Goal: Task Accomplishment & Management: Manage account settings

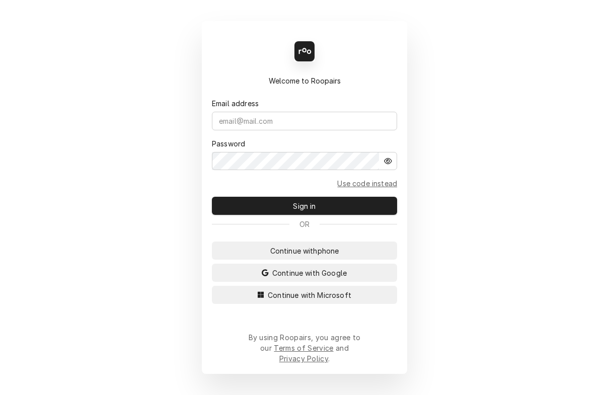
click at [338, 109] on div "Email address" at bounding box center [304, 103] width 185 height 11
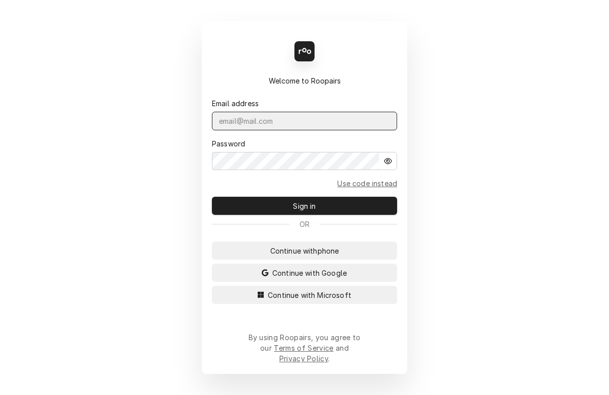
click at [313, 127] on input "Dynamic Content Wrapper" at bounding box center [304, 121] width 185 height 19
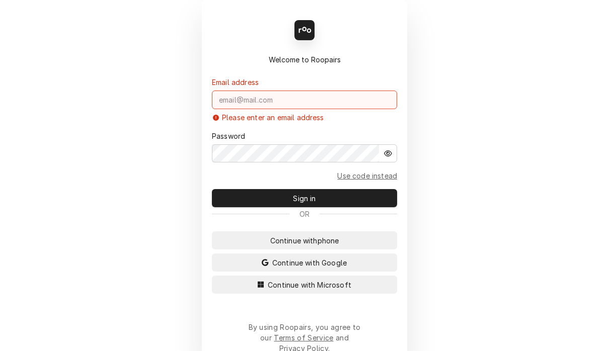
type input "repairprosoffice@gmail.com"
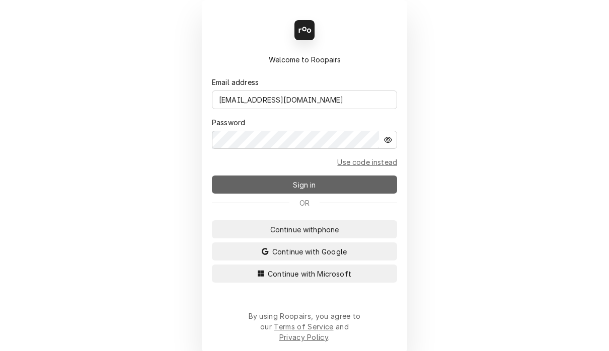
click at [339, 182] on button "Sign in" at bounding box center [304, 185] width 185 height 18
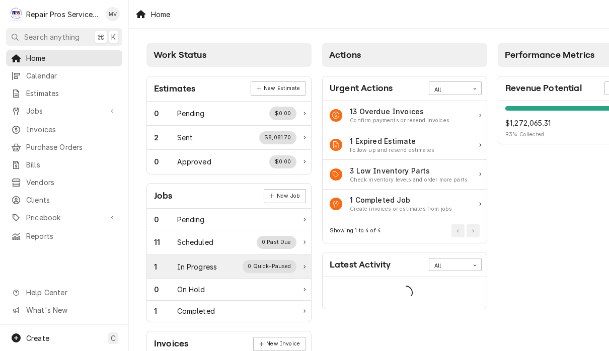
click at [205, 260] on div "1 In Progress 0 Quick-Paused" at bounding box center [225, 266] width 142 height 13
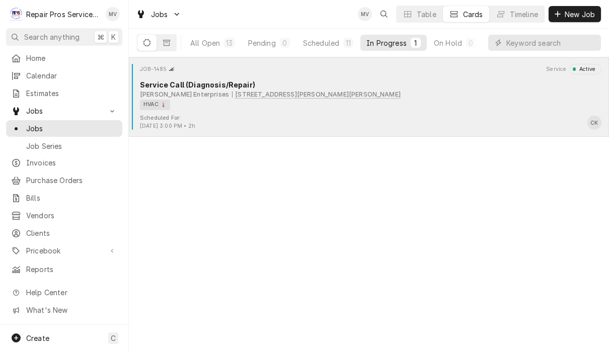
click at [450, 100] on div "HVAC 🌡️" at bounding box center [367, 105] width 455 height 11
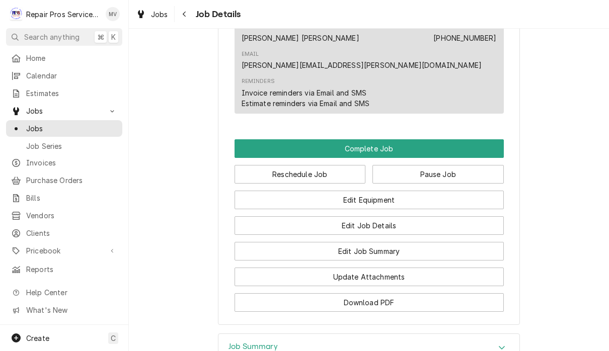
scroll to position [559, 0]
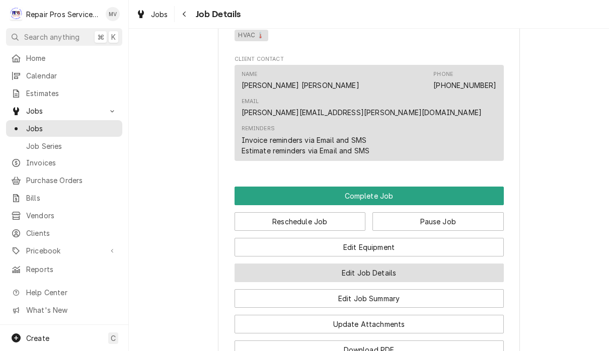
click at [410, 264] on button "Edit Job Details" at bounding box center [369, 273] width 269 height 19
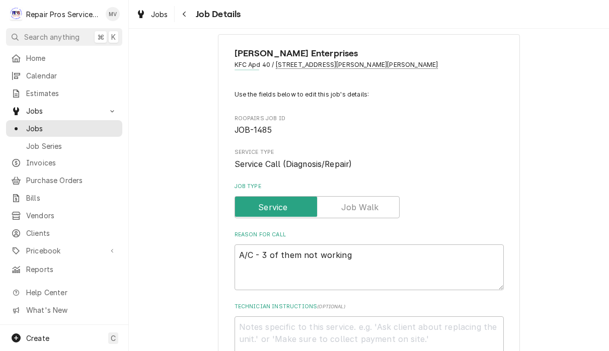
scroll to position [20, 0]
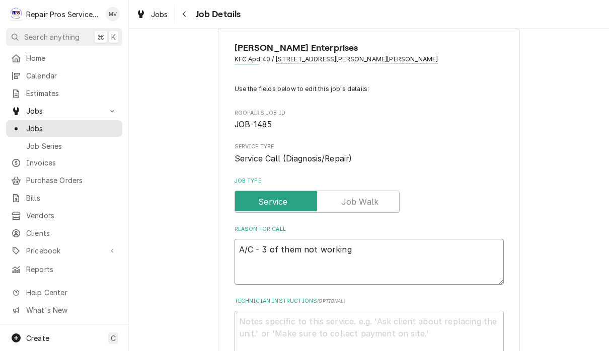
click at [248, 243] on textarea "A/C - 3 of them not working" at bounding box center [369, 262] width 269 height 46
type textarea "x"
type textarea "PA/C - 3 of them not working"
type textarea "x"
type textarea "PeA/C - 3 of them not working"
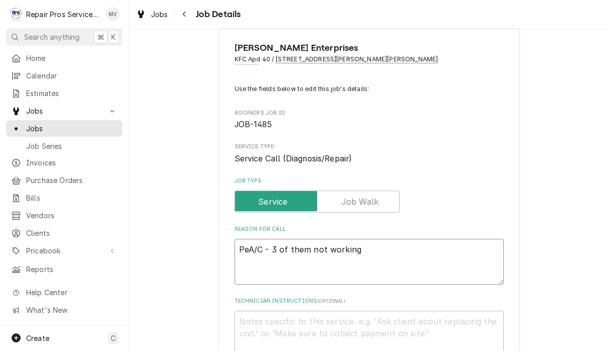
type textarea "x"
type textarea "PerA/C - 3 of them not working"
type textarea "x"
type textarea "Per A/C - 3 of them not working"
type textarea "x"
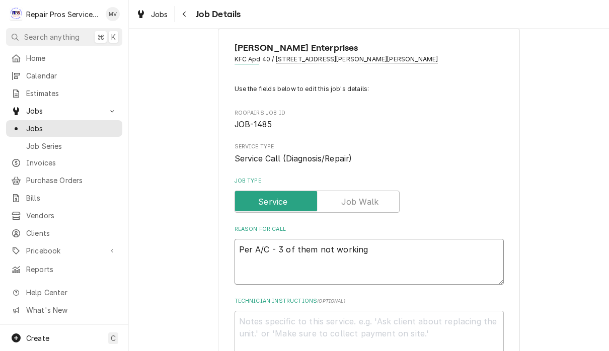
type textarea "Per DA/C - 3 of them not working"
type textarea "x"
type textarea "Per DeA/C - 3 of them not working"
type textarea "x"
type textarea "Per DeeA/C - 3 of them not working"
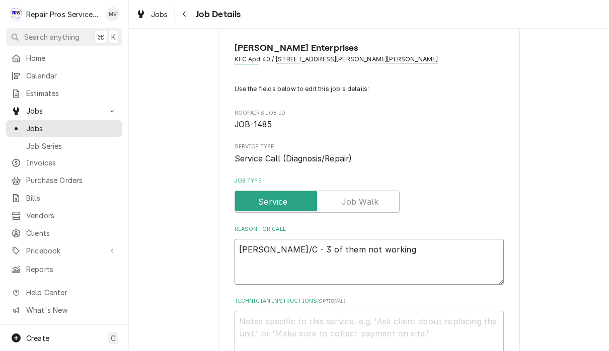
type textarea "x"
type textarea "Per Dee A/C - 3 of them not working"
type textarea "x"
type textarea "Per Dee -A/C - 3 of them not working"
type textarea "x"
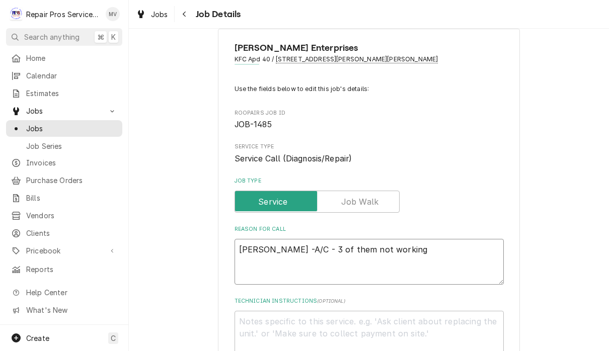
type textarea "Per Dee —A/C - 3 of them not working"
type textarea "x"
type textarea "Per Dee —-A/C - 3 of them not working"
type textarea "x"
type textarea "[PERSON_NAME] —- A/C - 3 of them not working"
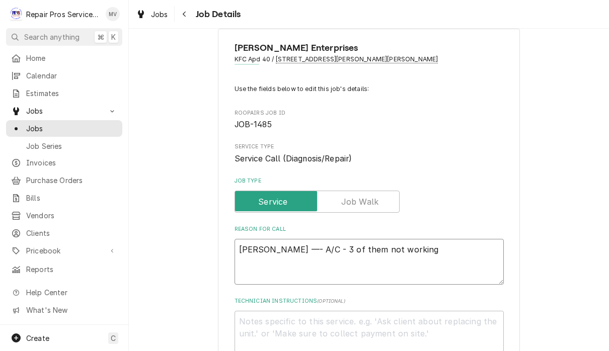
type textarea "x"
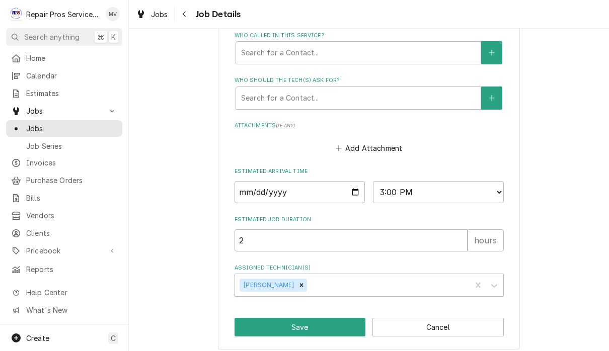
scroll to position [487, 0]
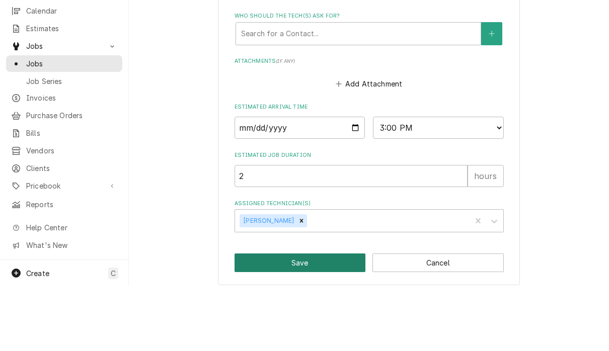
type textarea "Per Dee —- A/C - 3 of them not working"
click at [301, 319] on button "Save" at bounding box center [300, 328] width 131 height 19
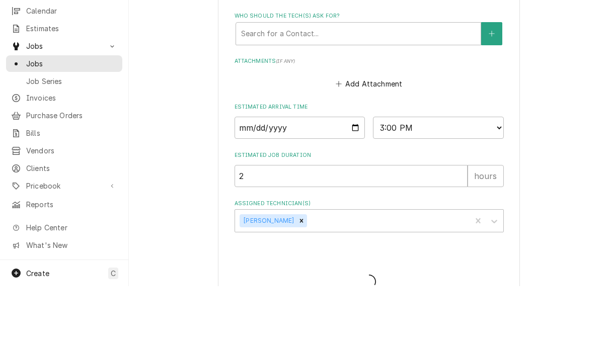
scroll to position [1, 0]
type textarea "x"
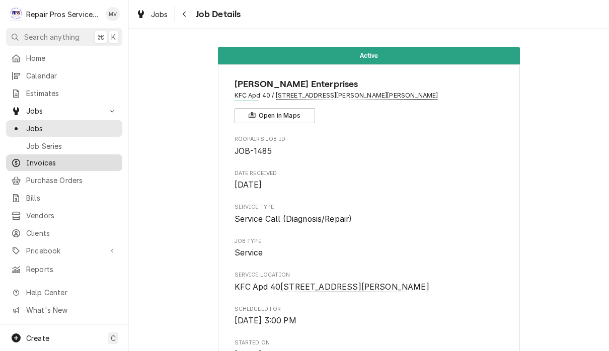
click at [74, 164] on span "Invoices" at bounding box center [71, 163] width 91 height 11
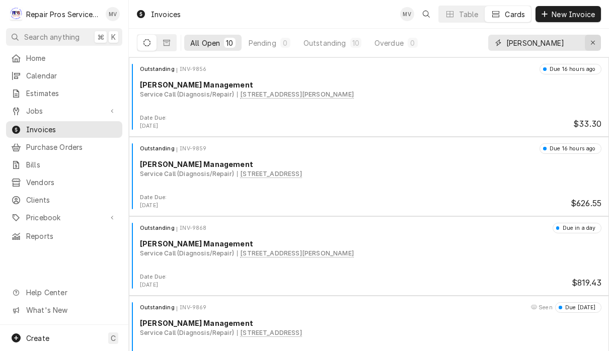
click at [592, 36] on button "Erase input" at bounding box center [593, 43] width 16 height 16
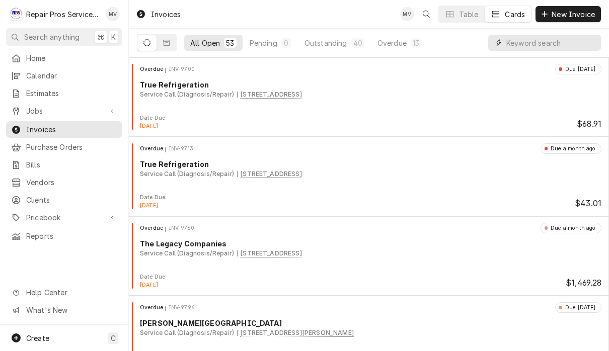
click at [548, 42] on input "Dynamic Content Wrapper" at bounding box center [551, 43] width 90 height 16
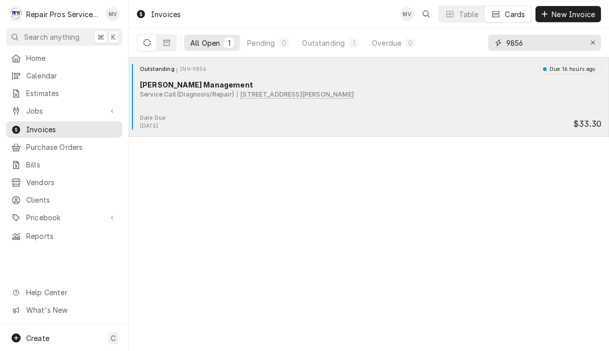
type input "9856"
click at [437, 99] on div "Service Call (Diagnosis/Repair) 840 Patterson St, Madisonville, TN 37354" at bounding box center [371, 94] width 462 height 9
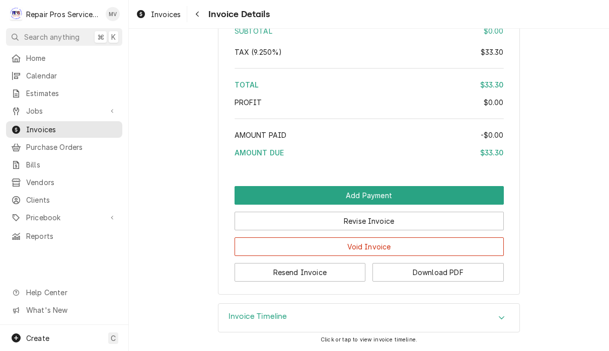
scroll to position [1636, 0]
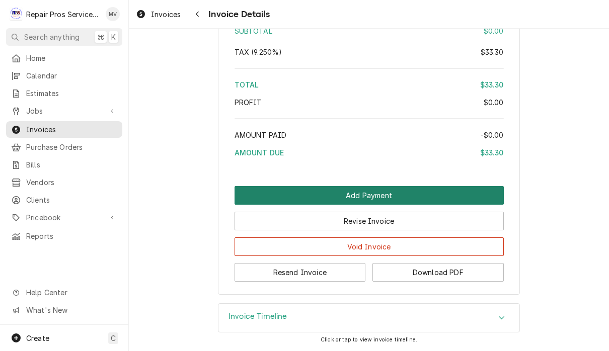
click at [420, 205] on button "Add Payment" at bounding box center [369, 195] width 269 height 19
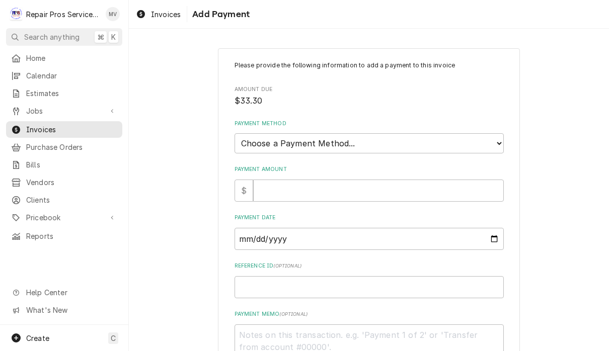
click at [456, 146] on select "Choose a Payment Method... Cash Check Credit/Debit Card ACH/eCheck Other" at bounding box center [369, 143] width 269 height 20
select select "2"
click at [393, 185] on input "Payment Amount" at bounding box center [378, 191] width 251 height 22
type textarea "x"
type input "3"
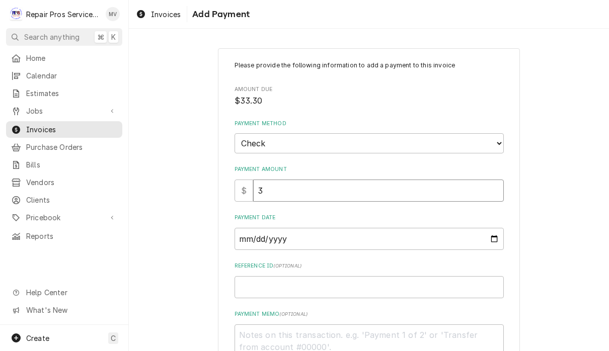
type textarea "x"
type input "33"
type textarea "x"
type input "33.3"
type textarea "x"
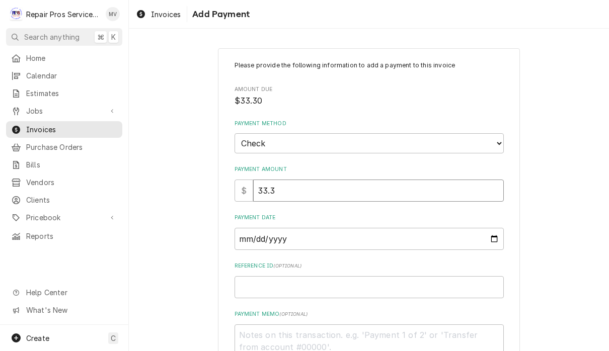
type input "33.39"
type textarea "x"
type input "33.3"
type textarea "x"
type input "33.30"
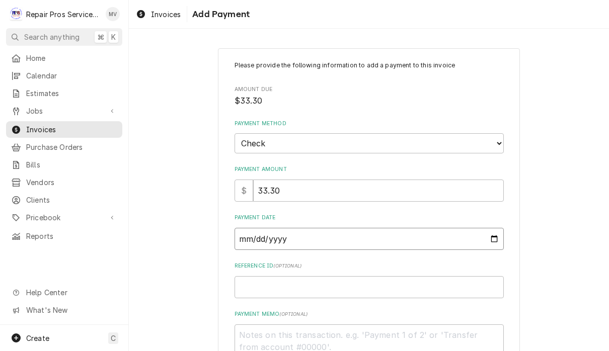
click at [391, 230] on input "Payment Date" at bounding box center [369, 239] width 269 height 22
type input "2025-08-18"
type textarea "x"
type input "2025-08-14"
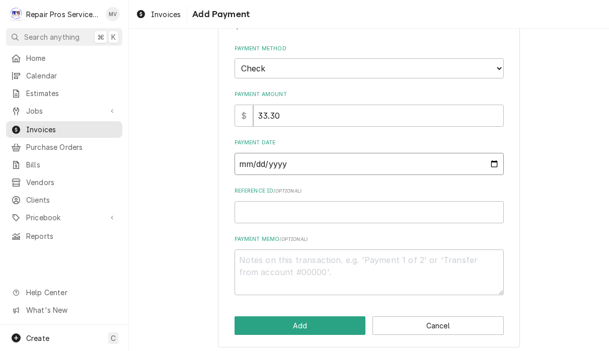
scroll to position [74, 0]
click at [312, 217] on input "Reference ID ( optional )" at bounding box center [369, 213] width 269 height 22
click at [316, 220] on div "Please provide the following information to add a payment to this invoice Amoun…" at bounding box center [369, 142] width 269 height 310
click at [285, 202] on input "Reference ID ( optional )" at bounding box center [369, 213] width 269 height 22
type textarea "x"
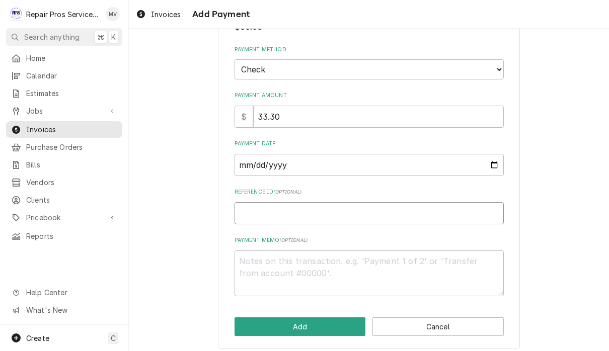
type input "9"
type textarea "x"
type input "98"
type textarea "x"
type input "985"
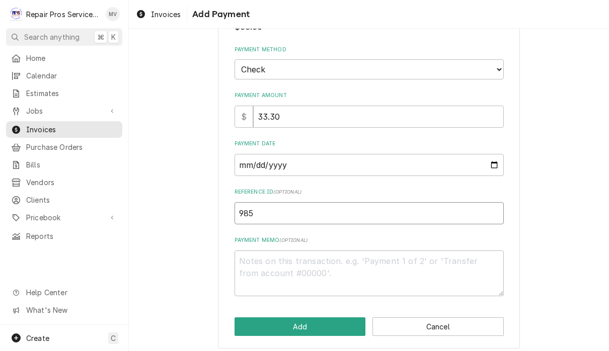
type textarea "x"
type input "9856"
click at [289, 251] on textarea "Payment Memo ( optional )" at bounding box center [369, 274] width 269 height 46
type textarea "x"
type textarea "c"
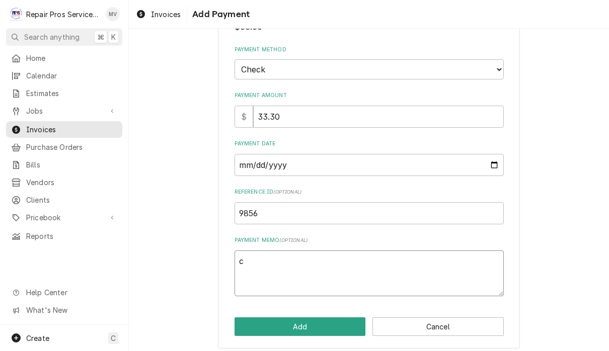
type textarea "x"
type textarea "ch"
type textarea "x"
type textarea "che"
type textarea "x"
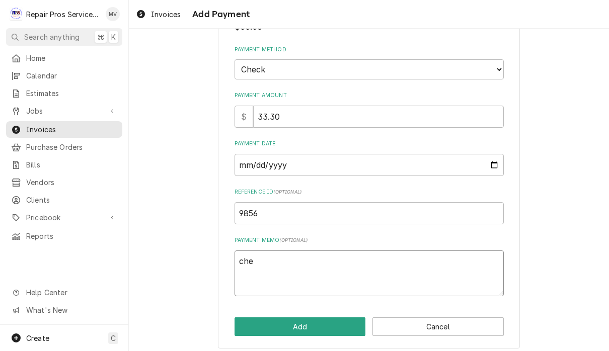
type textarea "chec"
type textarea "x"
type textarea "check"
type textarea "x"
type textarea "check"
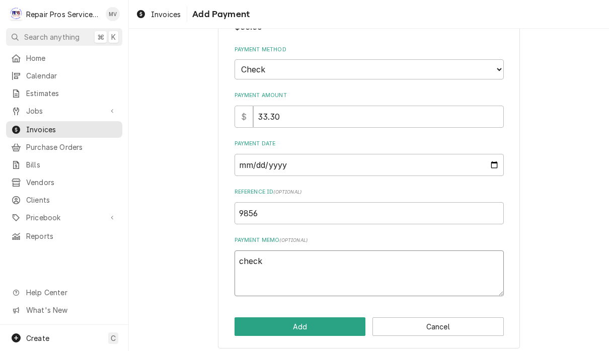
type textarea "x"
type textarea "check n"
type textarea "x"
type textarea "check no"
type textarea "x"
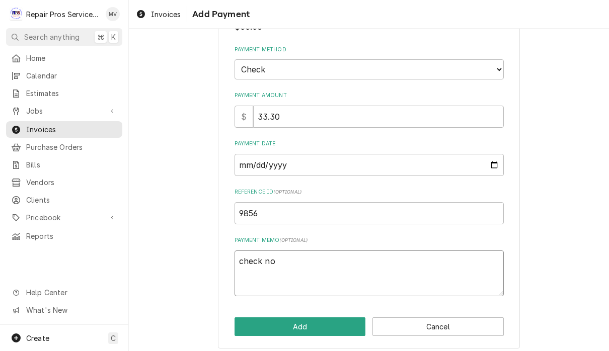
type textarea "check no."
type textarea "x"
type textarea "check no."
type textarea "x"
type textarea "check no. 1"
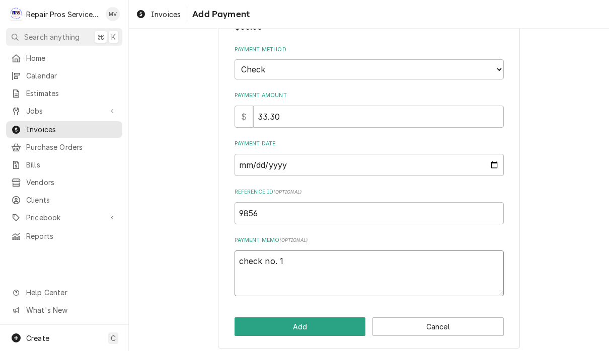
type textarea "x"
type textarea "check no. 11"
type textarea "x"
type textarea "check no. 110"
type textarea "x"
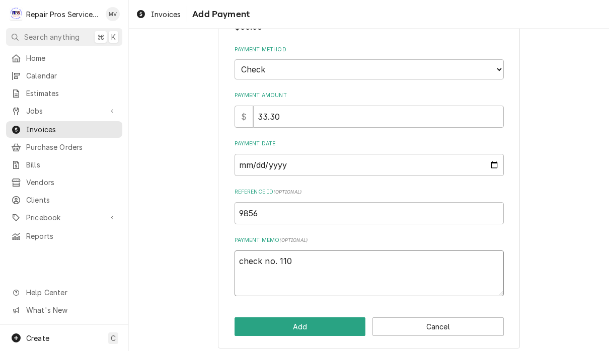
type textarea "check no. 1108"
type textarea "x"
type textarea "check no. 11081"
type textarea "x"
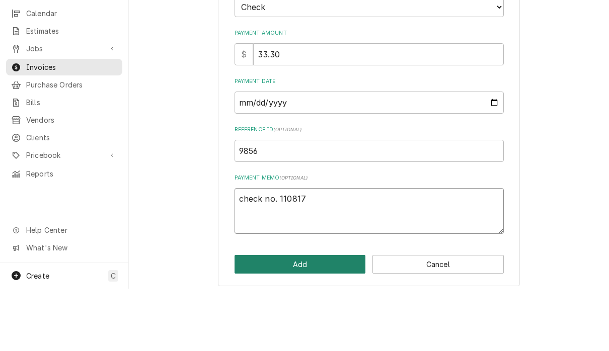
type textarea "check no. 110817"
click at [312, 318] on button "Add" at bounding box center [300, 327] width 131 height 19
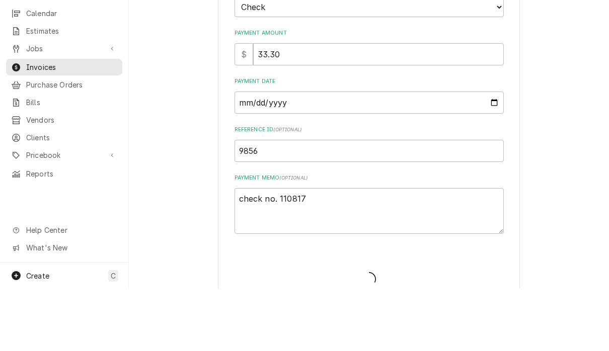
type textarea "x"
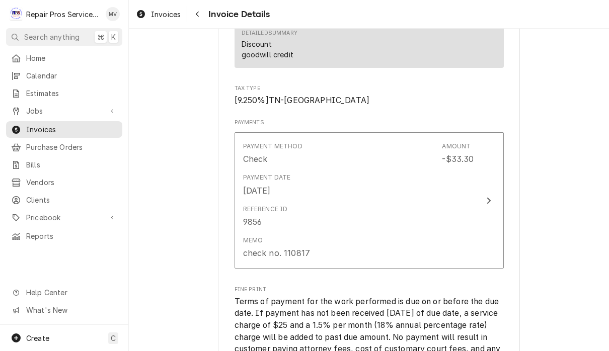
scroll to position [1321, 0]
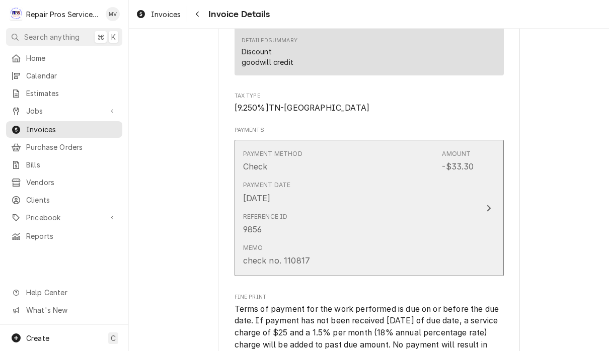
click at [288, 271] on div "Memo check no. 110817" at bounding box center [358, 255] width 231 height 31
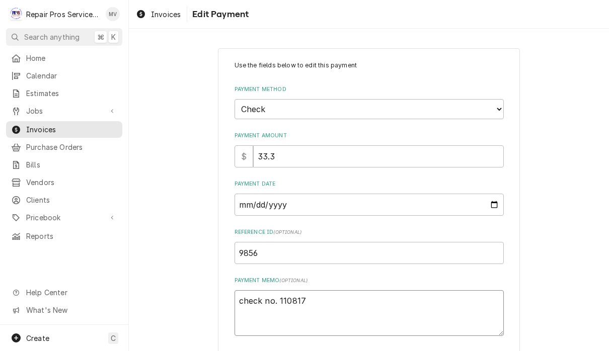
click at [261, 293] on textarea "check no. 110817" at bounding box center [369, 313] width 269 height 46
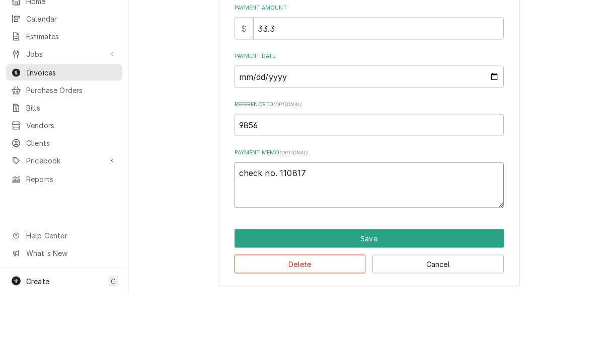
scroll to position [67, 0]
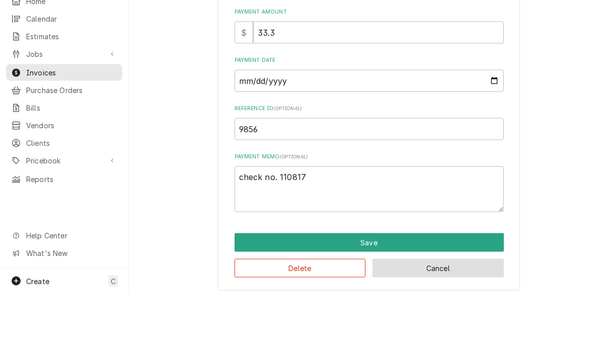
click at [450, 316] on button "Cancel" at bounding box center [438, 325] width 131 height 19
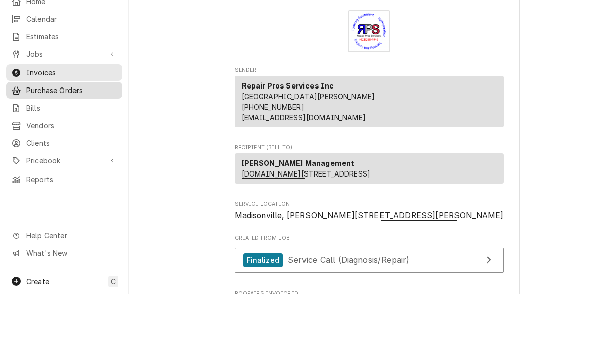
click at [70, 142] on span "Purchase Orders" at bounding box center [71, 147] width 91 height 11
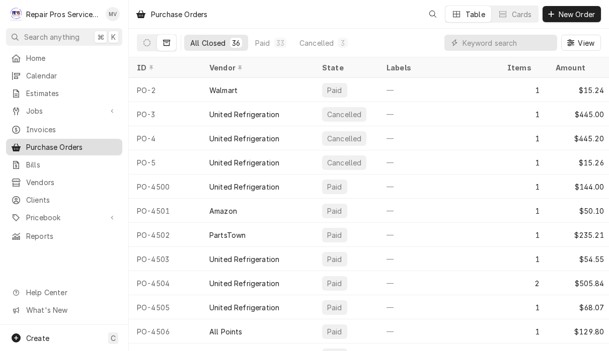
click at [39, 141] on div "Purchase Orders" at bounding box center [64, 147] width 112 height 13
click at [35, 129] on span "Invoices" at bounding box center [71, 129] width 91 height 11
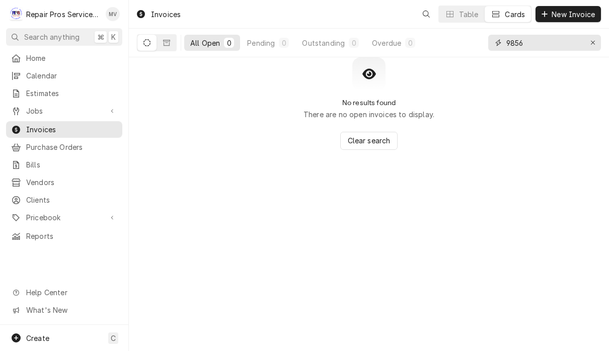
click at [539, 49] on input "9856" at bounding box center [544, 43] width 76 height 16
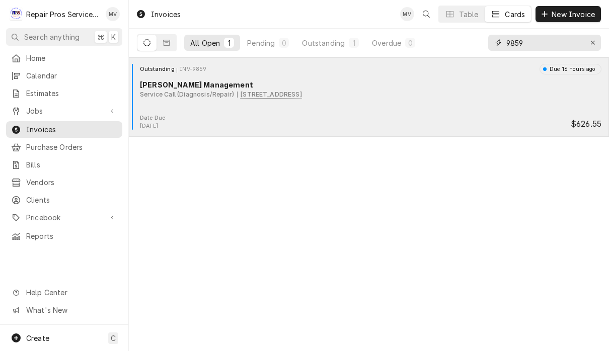
type input "9859"
click at [471, 111] on div "Outstanding INV-9859 Due 16 hours ago [PERSON_NAME] Management Service Call (Di…" at bounding box center [369, 89] width 472 height 50
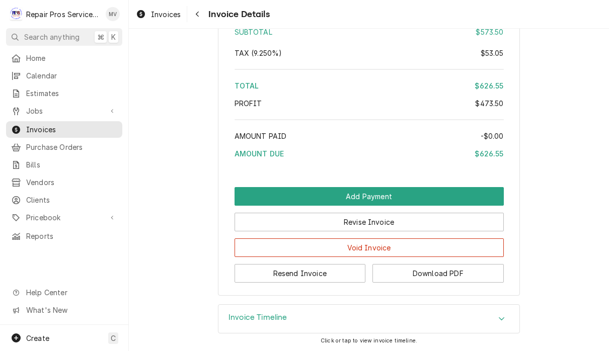
scroll to position [2062, 0]
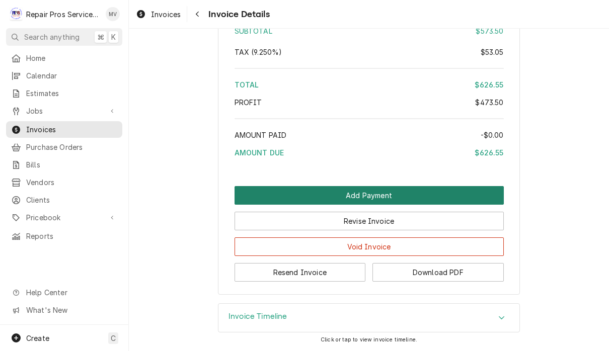
click at [366, 205] on button "Add Payment" at bounding box center [369, 195] width 269 height 19
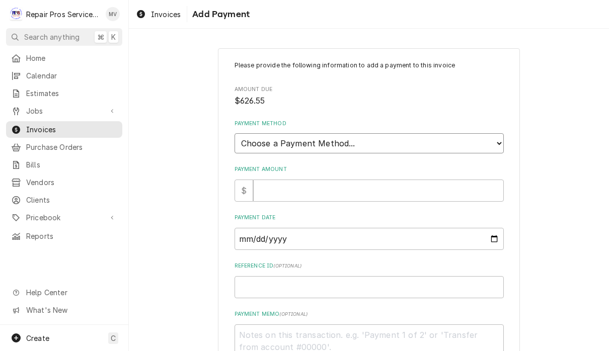
click at [402, 146] on select "Choose a Payment Method... Cash Check Credit/Debit Card ACH/eCheck Other" at bounding box center [369, 143] width 269 height 20
select select "2"
type textarea "x"
type input "6"
type textarea "x"
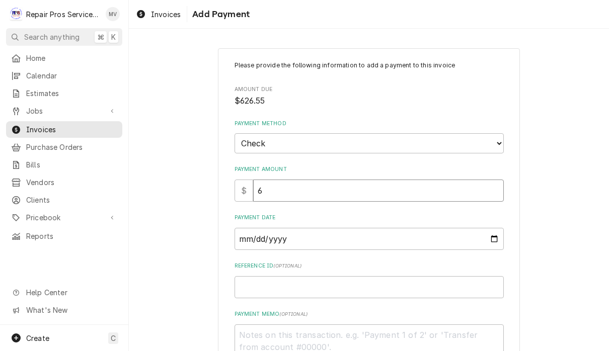
type input "62"
type textarea "x"
type input "626"
type textarea "x"
type input "626.5"
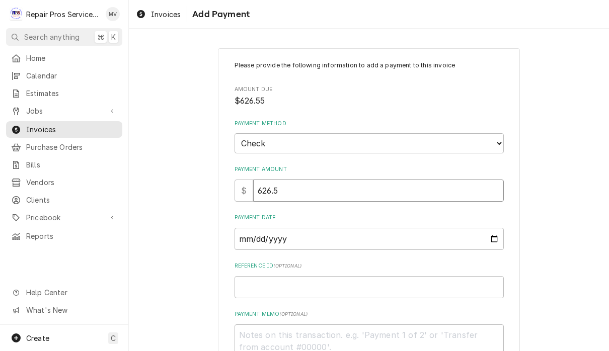
type textarea "x"
type input "626.55"
click at [317, 233] on input "Payment Date" at bounding box center [369, 239] width 269 height 22
type input "[DATE]"
type textarea "x"
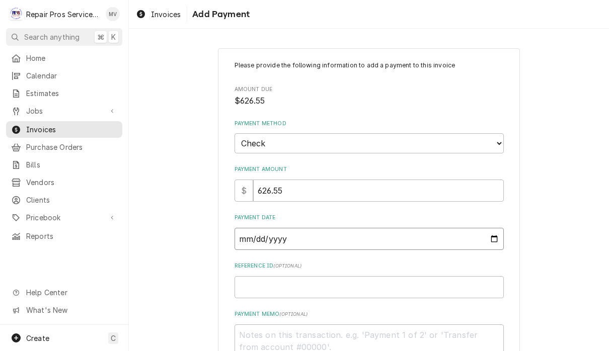
type input "2025-08-21"
type textarea "x"
type input "2025-08-14"
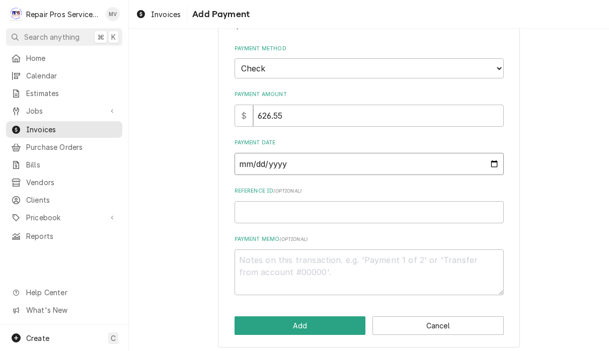
scroll to position [74, 0]
click at [305, 206] on input "Reference ID ( optional )" at bounding box center [369, 213] width 269 height 22
type textarea "x"
type input "9"
type textarea "x"
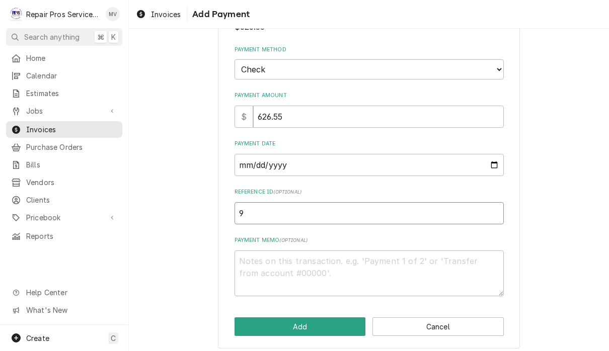
type input "98"
type textarea "x"
type input "985"
type textarea "x"
type input "9859"
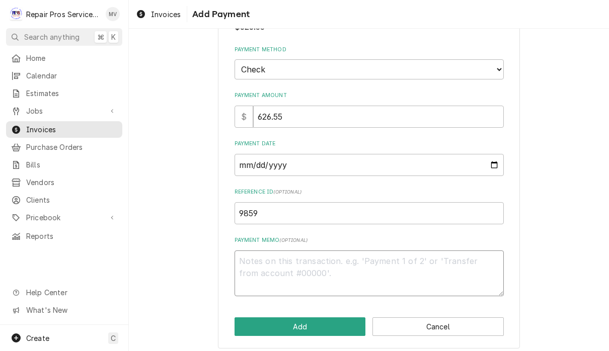
click at [270, 253] on textarea "Payment Memo ( optional )" at bounding box center [369, 274] width 269 height 46
type textarea "x"
type textarea "c"
type textarea "x"
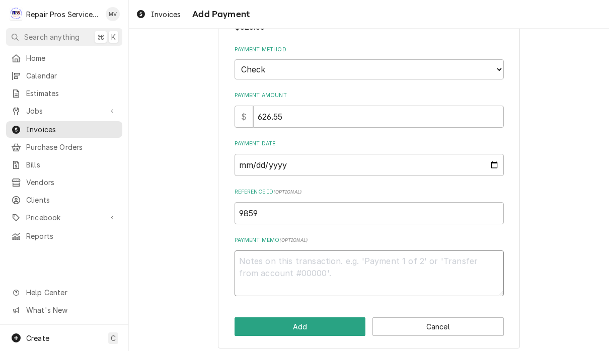
type textarea "1"
type textarea "x"
type textarea "11"
type textarea "x"
type textarea "110"
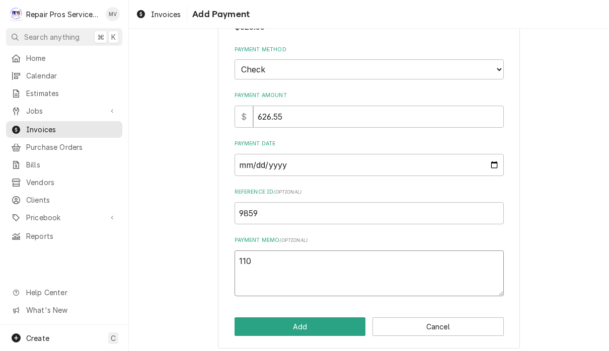
type textarea "x"
type textarea "1108"
type textarea "x"
type textarea "11081"
type textarea "x"
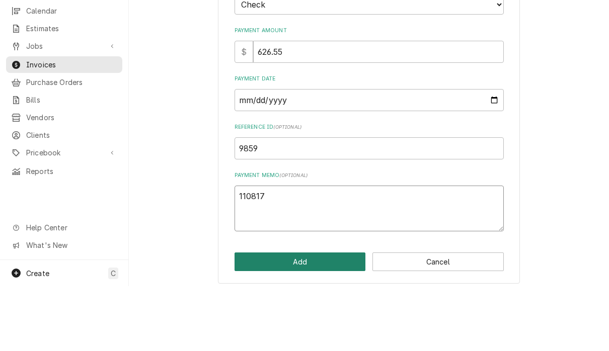
type textarea "110817"
click at [294, 318] on button "Add" at bounding box center [300, 327] width 131 height 19
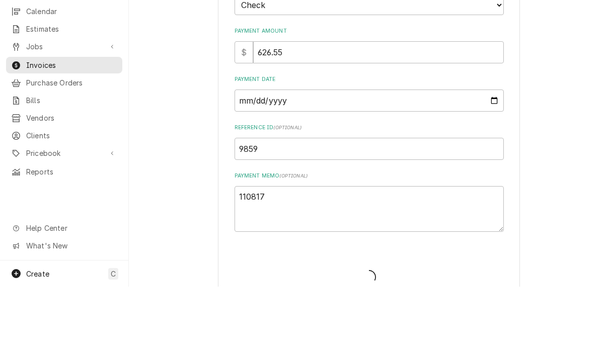
type textarea "x"
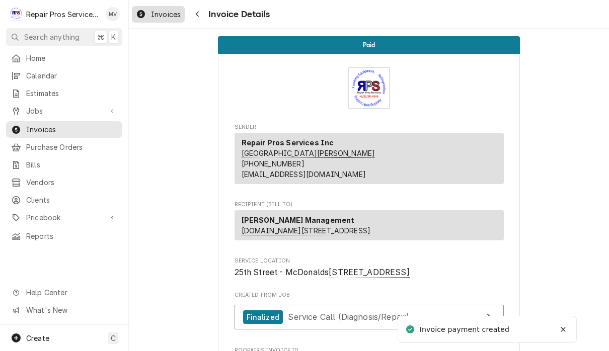
click at [166, 19] on div "Invoices" at bounding box center [158, 14] width 49 height 13
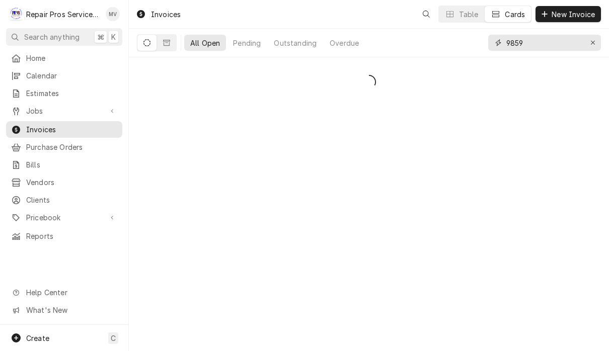
click at [544, 41] on input "9859" at bounding box center [544, 43] width 76 height 16
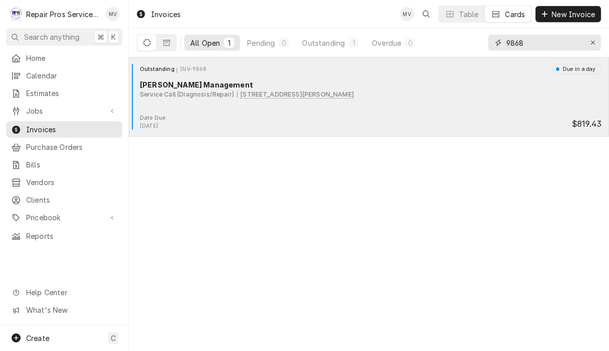
type input "9868"
click at [500, 113] on div "Outstanding INV-9868 Due in a day Smith Management Service Call (Diagnosis/Repa…" at bounding box center [369, 89] width 472 height 50
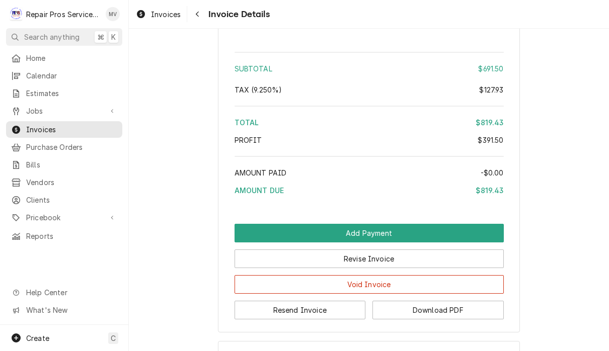
scroll to position [2390, 0]
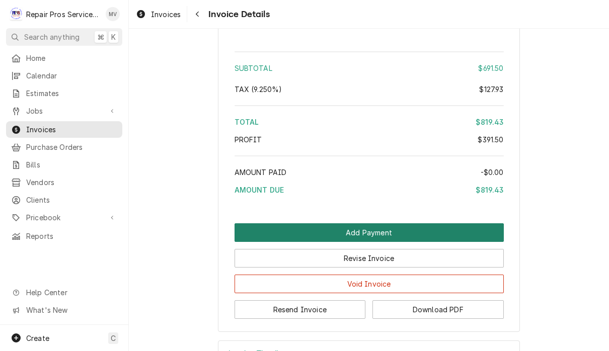
click at [455, 242] on button "Add Payment" at bounding box center [369, 233] width 269 height 19
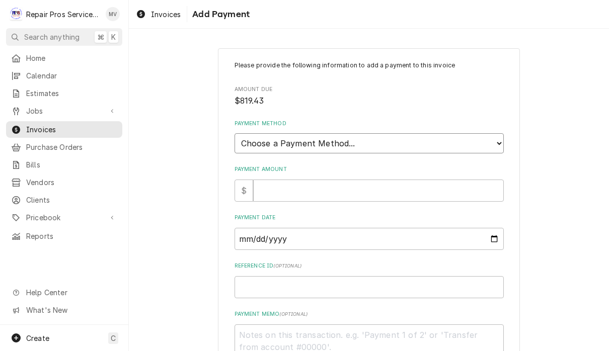
click at [477, 140] on select "Choose a Payment Method... Cash Check Credit/Debit Card ACH/eCheck Other" at bounding box center [369, 143] width 269 height 20
select select "2"
click at [297, 184] on input "Payment Amount" at bounding box center [378, 191] width 251 height 22
type textarea "x"
type input "8"
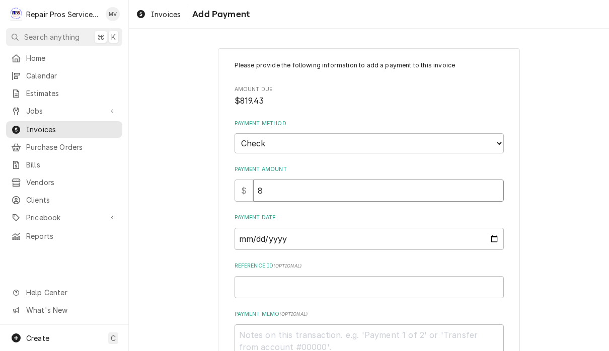
type textarea "x"
type input "81"
type textarea "x"
type input "819"
type textarea "x"
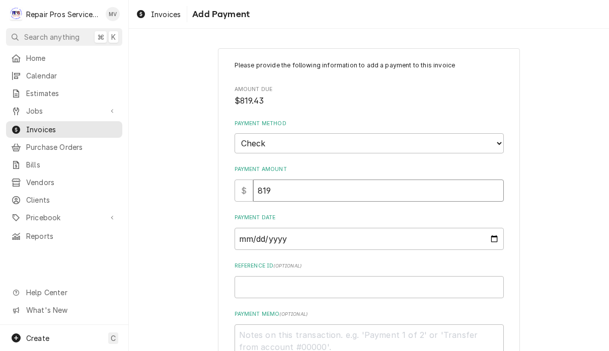
type input "819.4"
type textarea "x"
type input "819.43"
click at [401, 229] on input "Payment Date" at bounding box center [369, 239] width 269 height 22
type input "[DATE]"
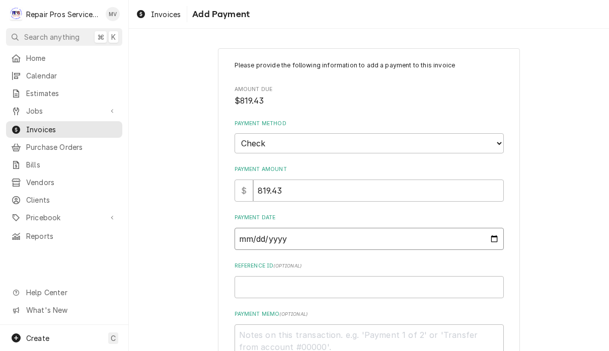
type textarea "x"
type input "[DATE]"
click at [340, 276] on input "Reference ID ( optional )" at bounding box center [369, 287] width 269 height 22
type textarea "x"
type input "9"
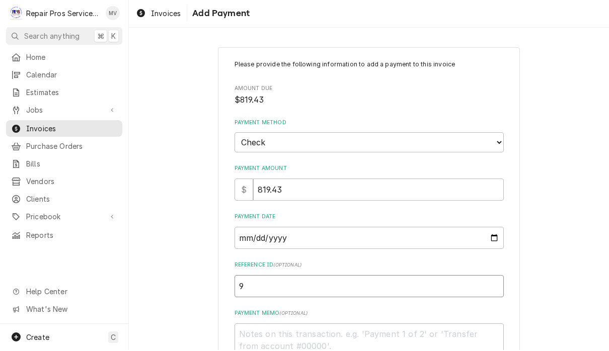
type textarea "x"
type input "98"
type textarea "x"
type input "986"
type textarea "x"
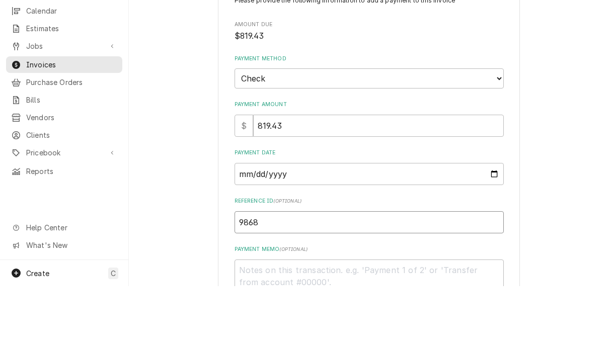
type input "9868"
click at [348, 325] on textarea "Payment Memo ( optional )" at bounding box center [369, 348] width 269 height 46
type textarea "x"
type textarea "1"
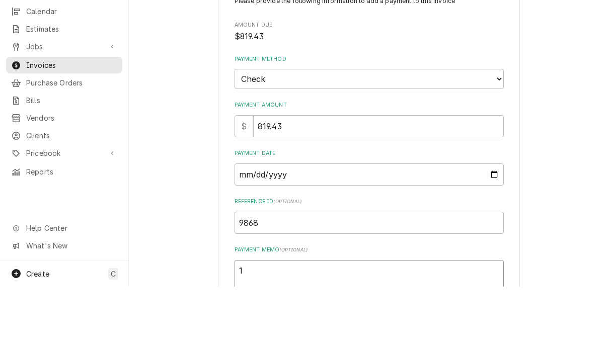
scroll to position [0, 0]
type textarea "x"
type textarea "11"
type textarea "x"
type textarea "110"
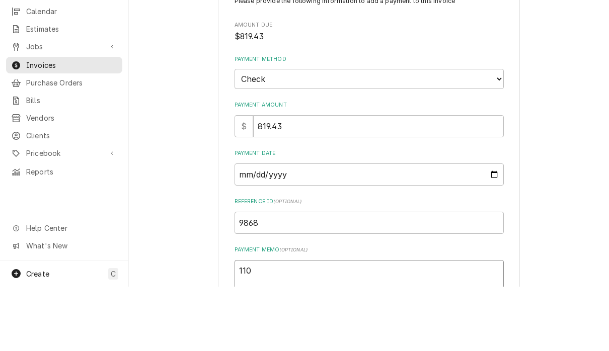
type textarea "x"
type textarea "1108"
type textarea "x"
type textarea "11081"
type textarea "x"
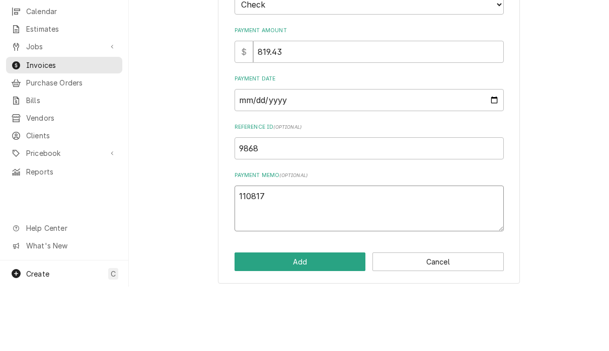
scroll to position [74, 0]
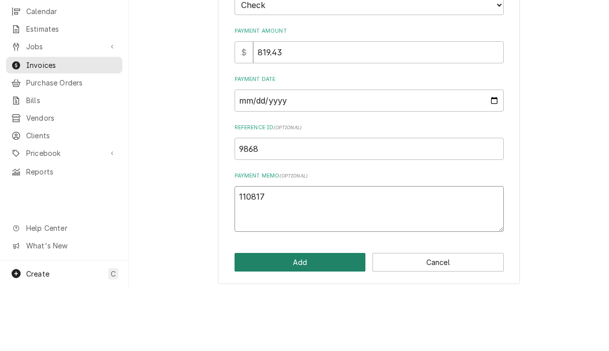
type textarea "110817"
click at [285, 318] on button "Add" at bounding box center [300, 327] width 131 height 19
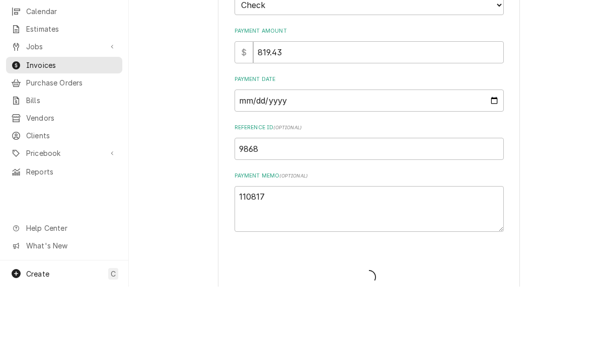
type textarea "x"
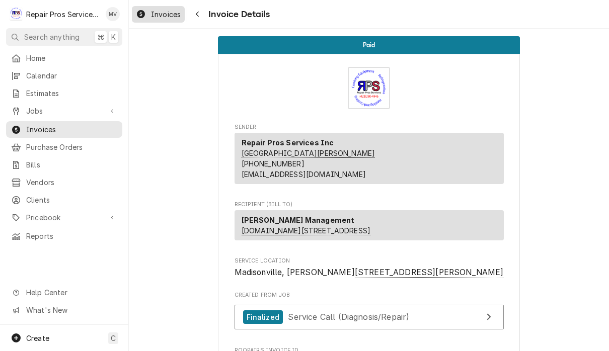
click at [167, 13] on span "Invoices" at bounding box center [166, 14] width 30 height 11
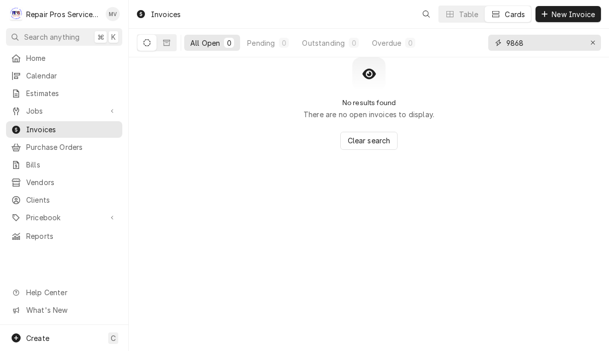
click at [537, 42] on input "9868" at bounding box center [544, 43] width 76 height 16
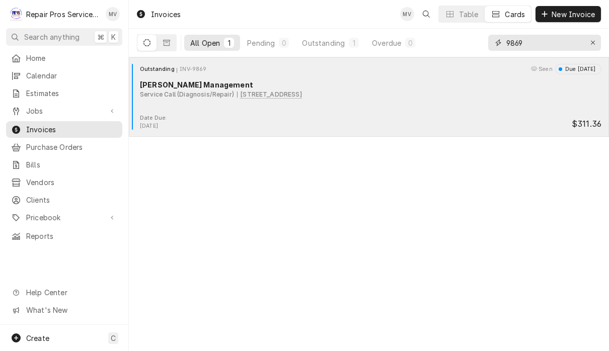
type input "9869"
click at [491, 111] on div "Outstanding INV-9869 Seen Due in 2 days Smith Management Service Call (Diagnosi…" at bounding box center [369, 89] width 472 height 50
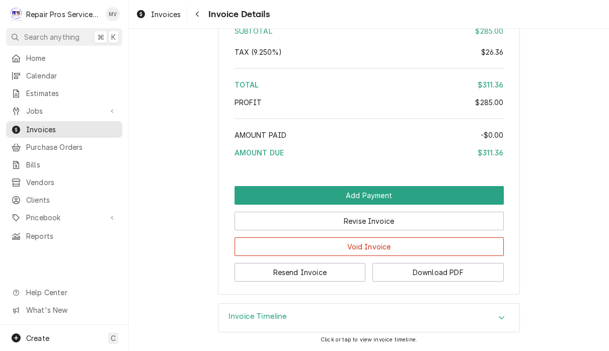
scroll to position [1663, 0]
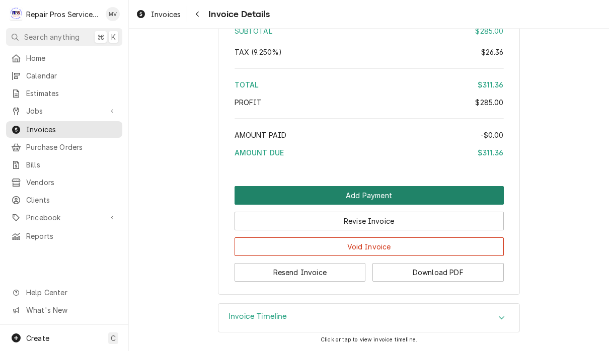
click at [439, 201] on button "Add Payment" at bounding box center [369, 195] width 269 height 19
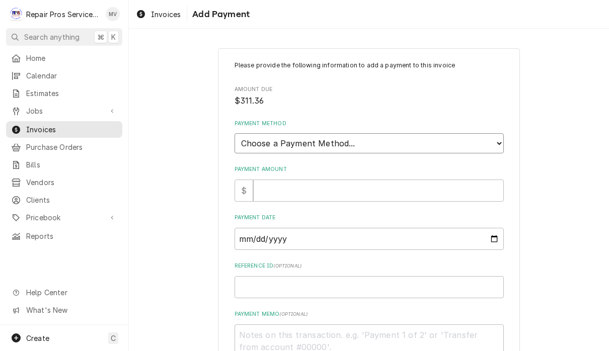
click at [475, 146] on select "Choose a Payment Method... Cash Check Credit/Debit Card ACH/eCheck Other" at bounding box center [369, 143] width 269 height 20
select select "2"
click at [322, 187] on input "Payment Amount" at bounding box center [378, 191] width 251 height 22
type textarea "x"
type input "3"
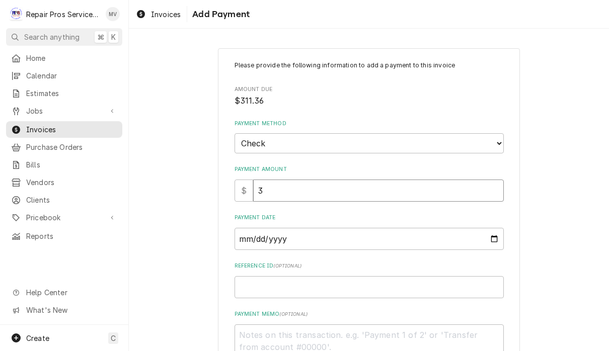
type textarea "x"
type input "31"
type textarea "x"
type input "311"
type textarea "x"
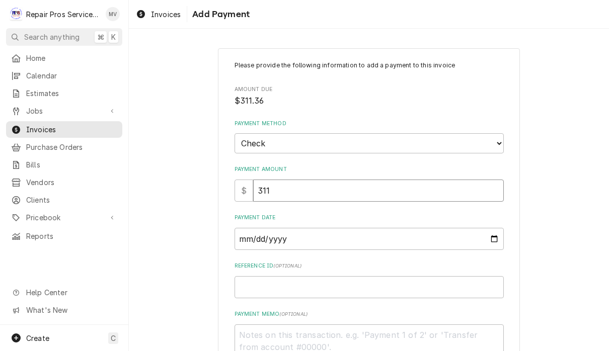
type input "311.3"
type textarea "x"
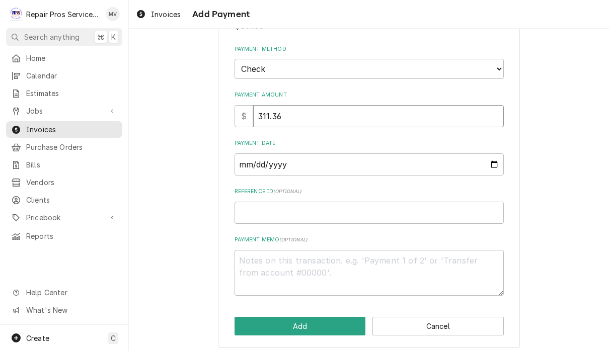
scroll to position [74, 0]
type input "311.36"
click at [315, 154] on input "Payment Date" at bounding box center [369, 165] width 269 height 22
type input "[DATE]"
type textarea "x"
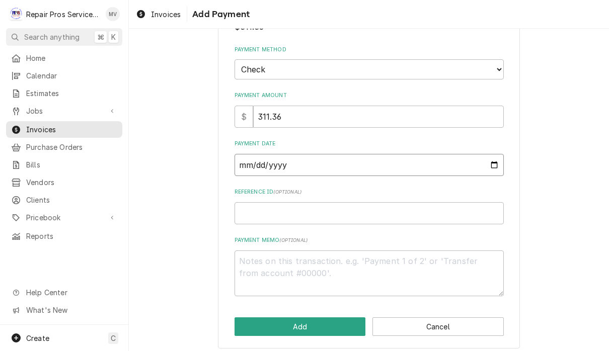
type input "[DATE]"
click at [347, 206] on input "Reference ID ( optional )" at bounding box center [369, 213] width 269 height 22
type textarea "x"
type input "9"
type textarea "x"
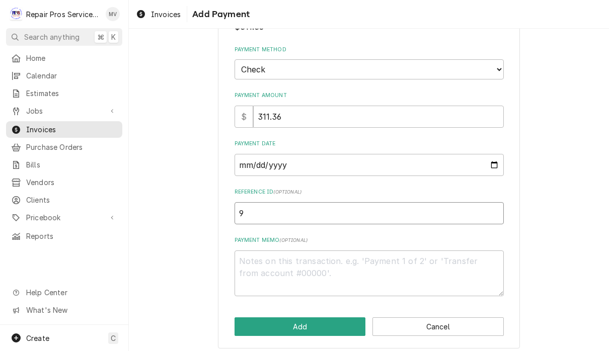
type input "98"
type textarea "x"
type input "986"
type textarea "x"
type input "9869"
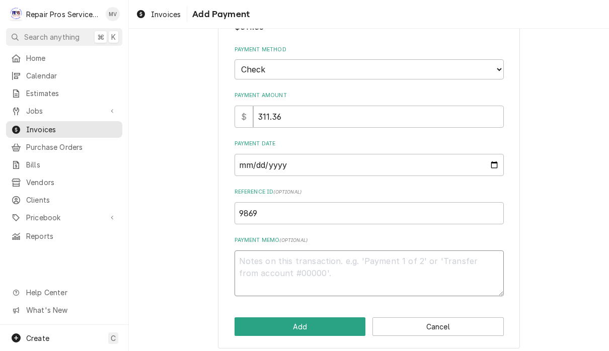
click at [356, 264] on textarea "Payment Memo ( optional )" at bounding box center [369, 274] width 269 height 46
type textarea "x"
type textarea "1"
type textarea "x"
type textarea "11"
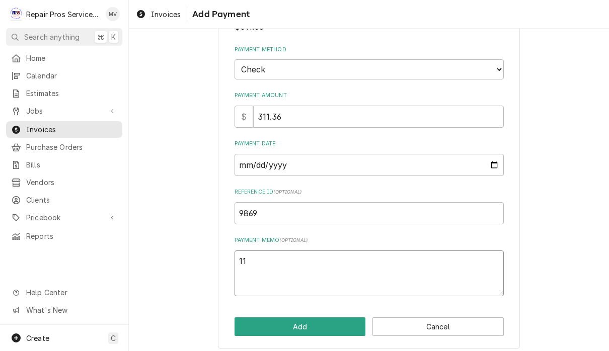
type textarea "x"
type textarea "110"
type textarea "x"
type textarea "1108"
type textarea "x"
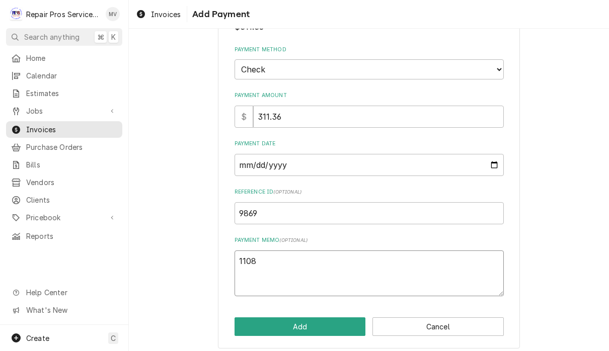
type textarea "11081"
type textarea "x"
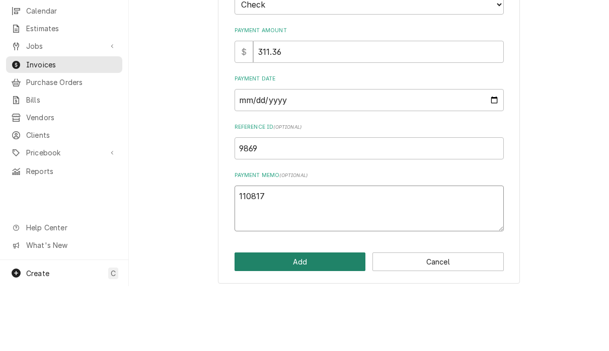
type textarea "110817"
click at [320, 318] on button "Add" at bounding box center [300, 327] width 131 height 19
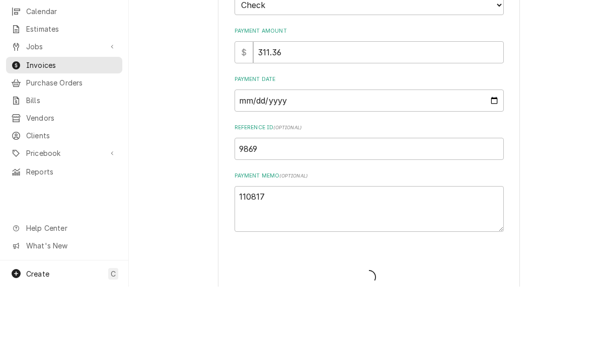
type textarea "x"
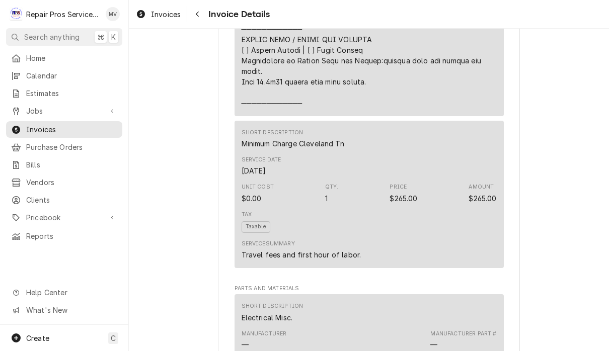
scroll to position [928, 0]
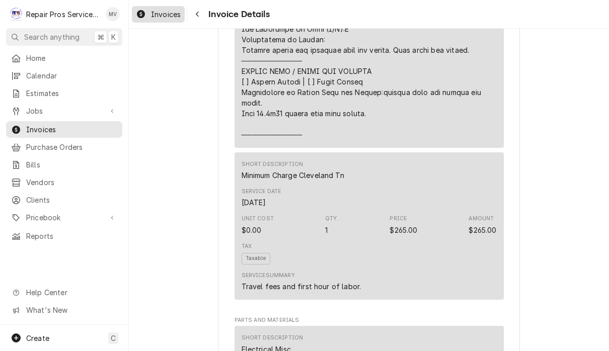
click at [138, 16] on icon "Dynamic Content Wrapper" at bounding box center [141, 14] width 8 height 8
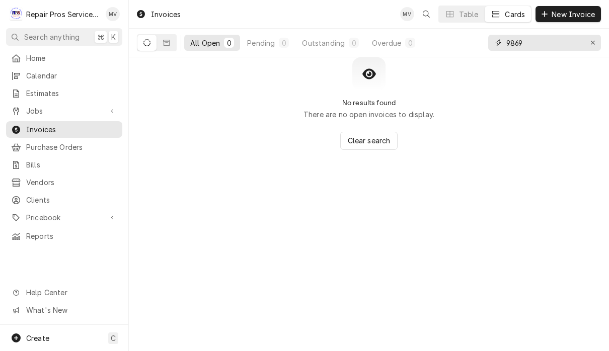
click at [532, 48] on input "9869" at bounding box center [544, 43] width 76 height 16
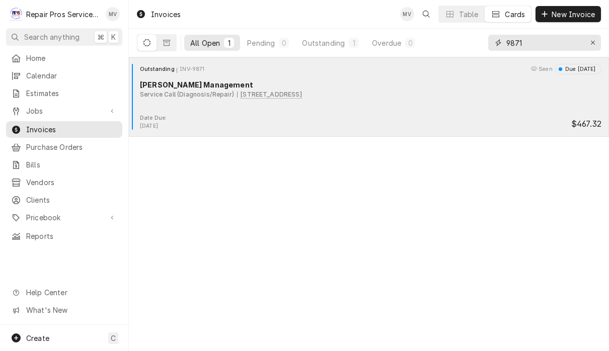
type input "9871"
click at [491, 101] on div "Outstanding INV-9871 Seen Due [DATE] [PERSON_NAME] Management Service Call (Dia…" at bounding box center [369, 89] width 472 height 50
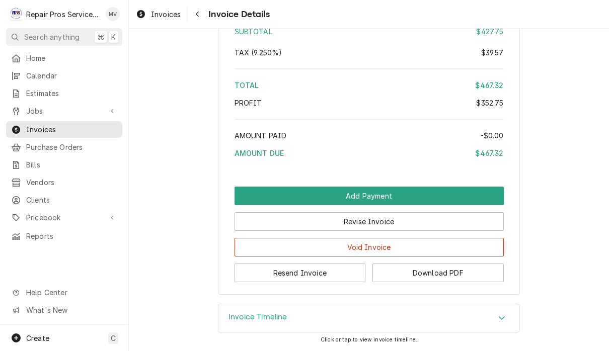
scroll to position [1884, 0]
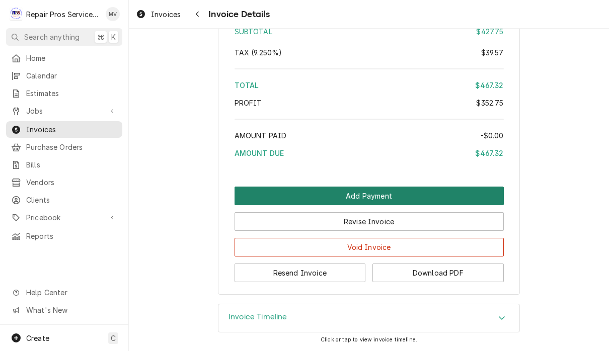
click at [401, 193] on button "Add Payment" at bounding box center [369, 196] width 269 height 19
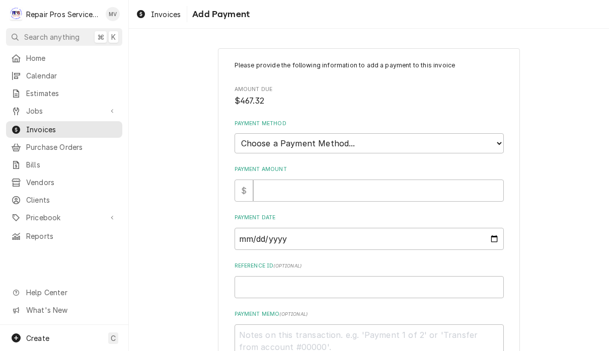
click at [355, 142] on select "Choose a Payment Method... Cash Check Credit/Debit Card ACH/eCheck Other" at bounding box center [369, 143] width 269 height 20
select select "2"
click at [342, 184] on input "Payment Amount" at bounding box center [378, 191] width 251 height 22
type textarea "x"
type input "4"
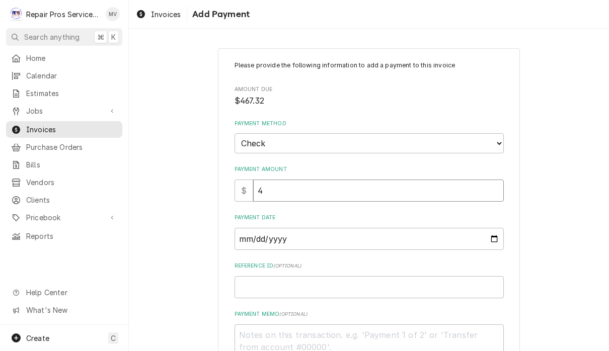
type textarea "x"
type input "46"
type textarea "x"
type input "467"
type textarea "x"
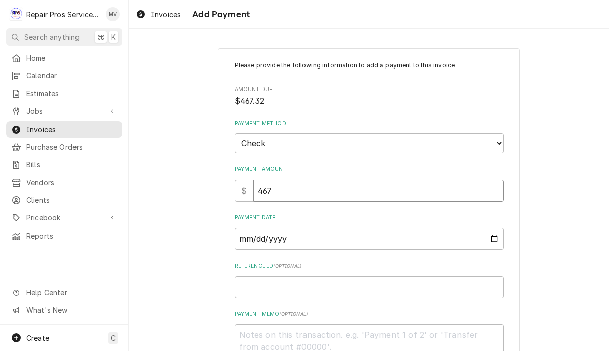
type input "467.3"
type textarea "x"
type input "467.32"
click at [373, 244] on input "Payment Date" at bounding box center [369, 239] width 269 height 22
type input "2025-08-18"
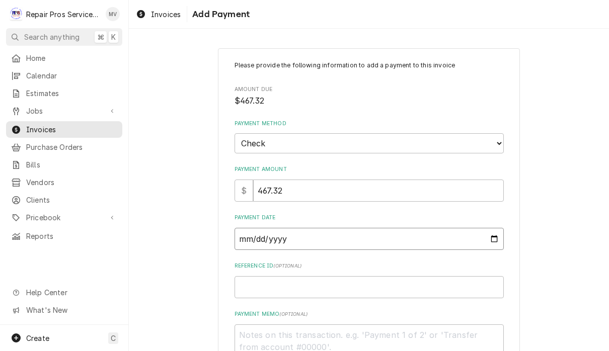
type textarea "x"
type input "2025-08-14"
click at [337, 289] on input "Reference ID ( optional )" at bounding box center [369, 287] width 269 height 22
type textarea "x"
type input "9"
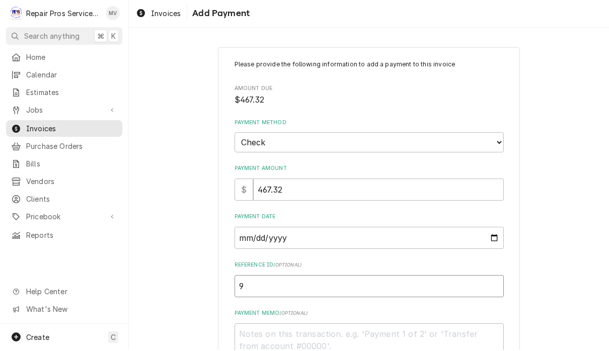
type textarea "x"
type input "98"
type textarea "x"
type input "987"
type textarea "x"
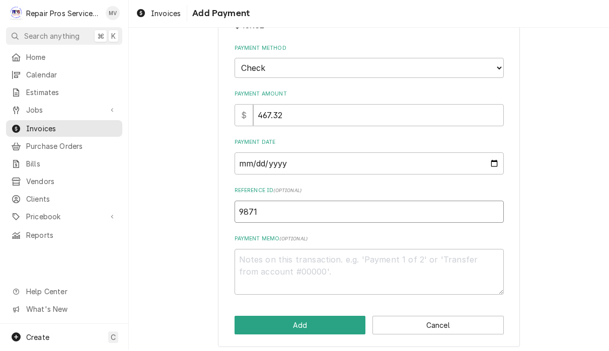
scroll to position [74, 0]
type input "9871"
click at [293, 265] on textarea "Payment Memo ( optional )" at bounding box center [369, 274] width 269 height 46
type textarea "x"
type textarea "1"
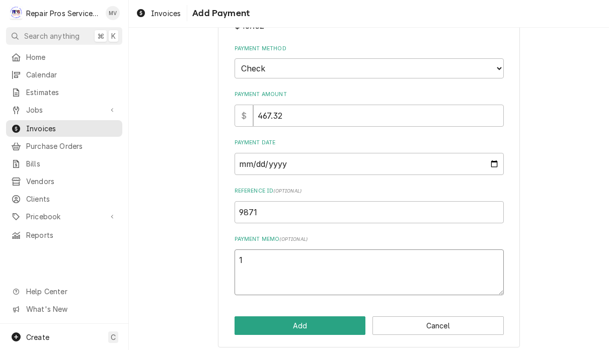
type textarea "x"
type textarea "11"
type textarea "x"
type textarea "110"
type textarea "x"
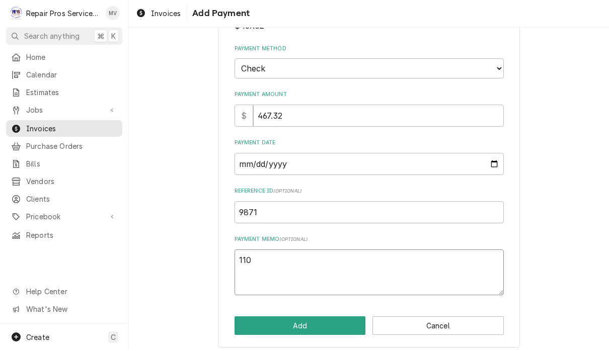
type textarea "1108"
type textarea "x"
type textarea "11081"
type textarea "x"
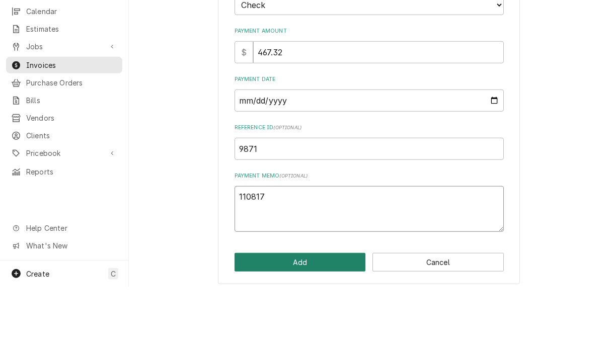
type textarea "110817"
click at [311, 318] on button "Add" at bounding box center [300, 327] width 131 height 19
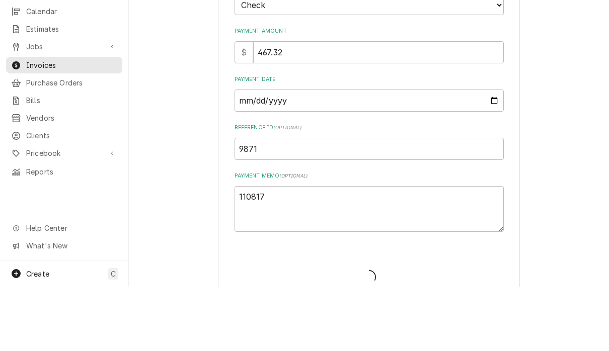
type textarea "x"
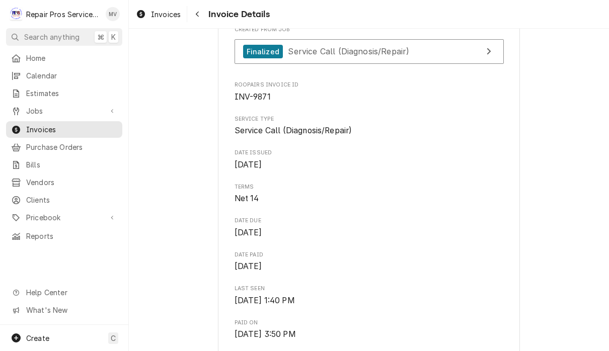
scroll to position [263, 0]
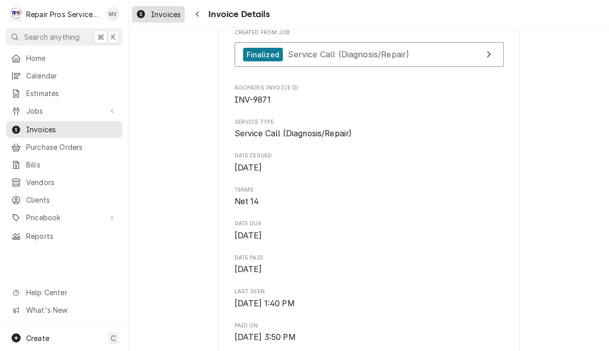
click at [144, 22] on link "Invoices" at bounding box center [158, 14] width 53 height 17
click at [171, 12] on span "Invoices" at bounding box center [166, 14] width 30 height 11
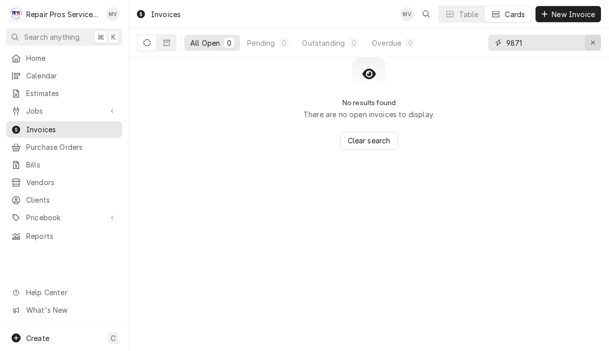
click at [590, 47] on div "Erase input" at bounding box center [593, 43] width 10 height 10
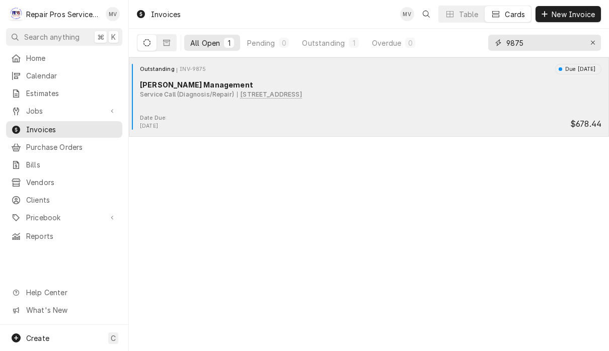
type input "9875"
click at [426, 119] on div "Date Due: Aug 22, 2025 $678.44" at bounding box center [369, 122] width 472 height 16
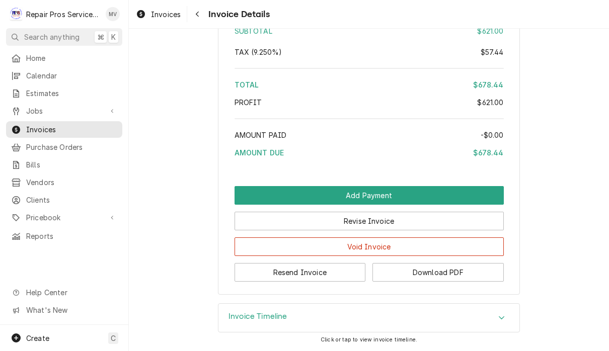
scroll to position [1754, 0]
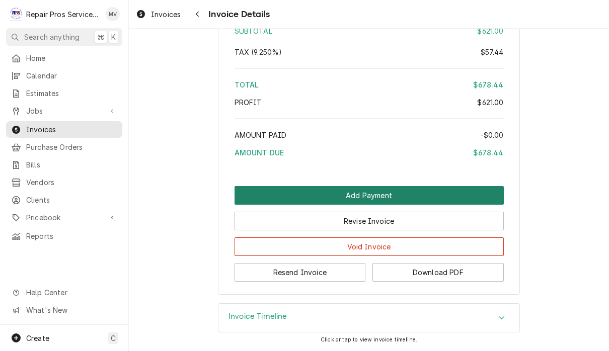
click at [417, 195] on button "Add Payment" at bounding box center [369, 195] width 269 height 19
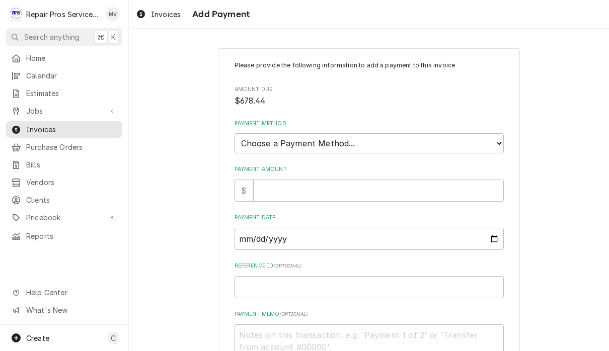
click at [345, 153] on div "Please provide the following information to add a payment to this invoice Amoun…" at bounding box center [369, 216] width 269 height 310
click at [368, 146] on select "Choose a Payment Method... Cash Check Credit/Debit Card ACH/eCheck Other" at bounding box center [369, 143] width 269 height 20
select select "2"
click at [295, 185] on input "Payment Amount" at bounding box center [378, 191] width 251 height 22
type textarea "x"
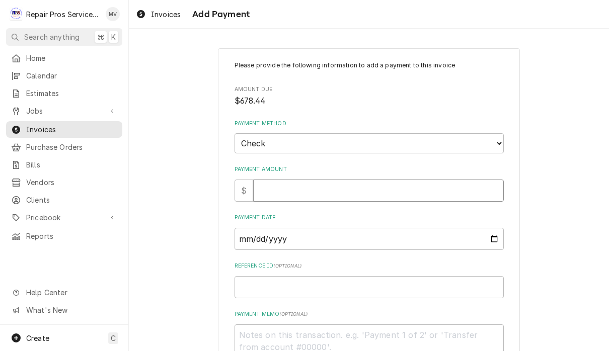
type input "6"
type textarea "x"
type input "67"
type textarea "x"
type input "678"
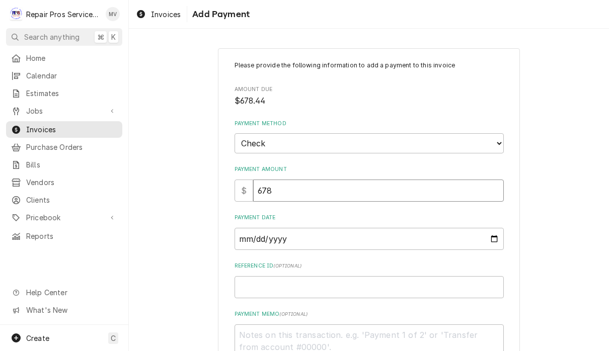
type textarea "x"
type input "678.4"
type textarea "x"
type input "678.44"
click at [310, 234] on input "Payment Date" at bounding box center [369, 239] width 269 height 22
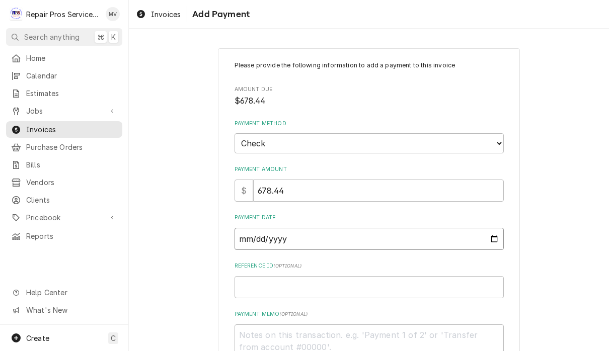
type input "[DATE]"
type textarea "x"
type input "[DATE]"
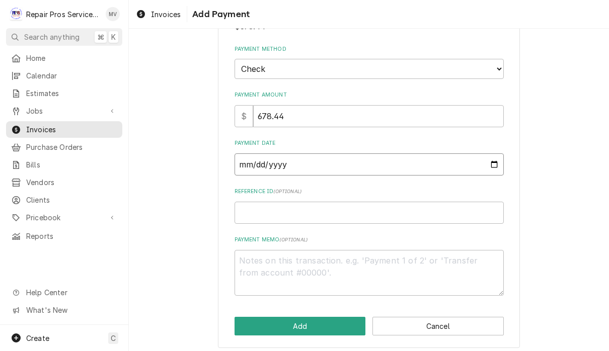
scroll to position [74, 0]
click at [281, 207] on input "Reference ID ( optional )" at bounding box center [369, 213] width 269 height 22
type textarea "x"
type input "9"
type textarea "x"
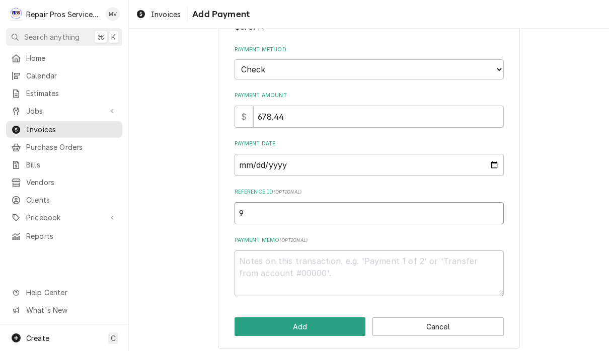
type input "98"
type textarea "x"
type input "987"
type textarea "x"
type input "9875"
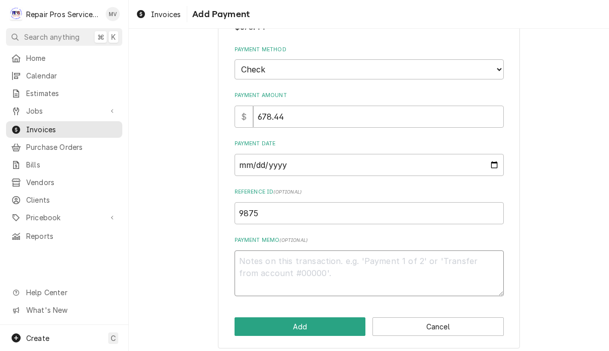
click at [273, 255] on textarea "Payment Memo ( optional )" at bounding box center [369, 274] width 269 height 46
type textarea "x"
type textarea "1"
type textarea "x"
type textarea "11"
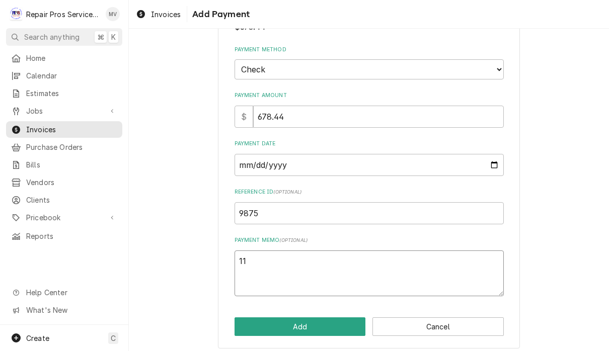
type textarea "x"
type textarea "110"
type textarea "x"
type textarea "1108"
type textarea "x"
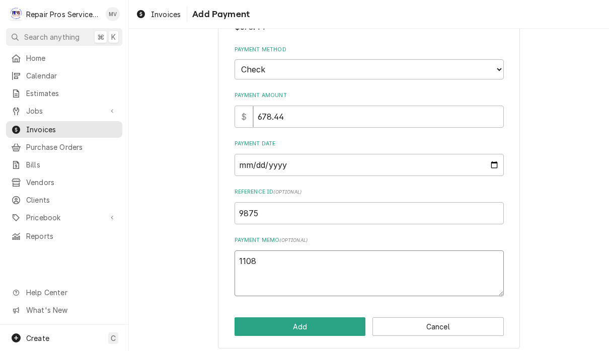
type textarea "11081"
type textarea "x"
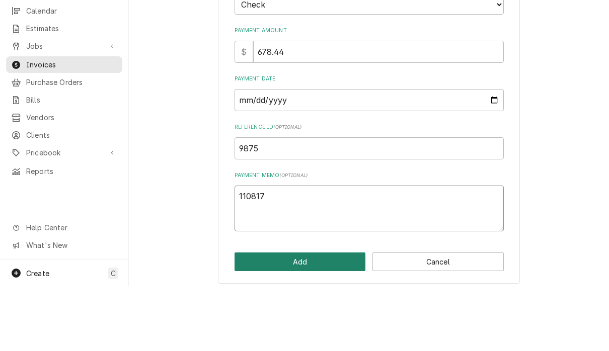
type textarea "110817"
click at [315, 318] on button "Add" at bounding box center [300, 327] width 131 height 19
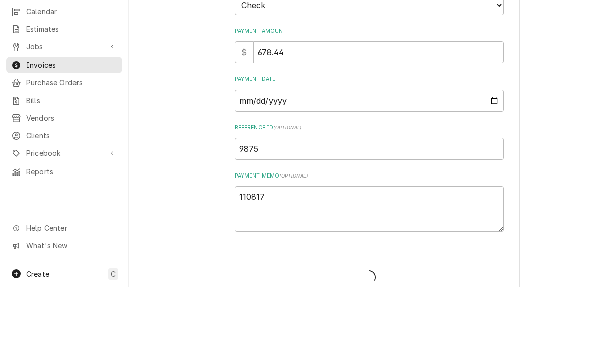
type textarea "x"
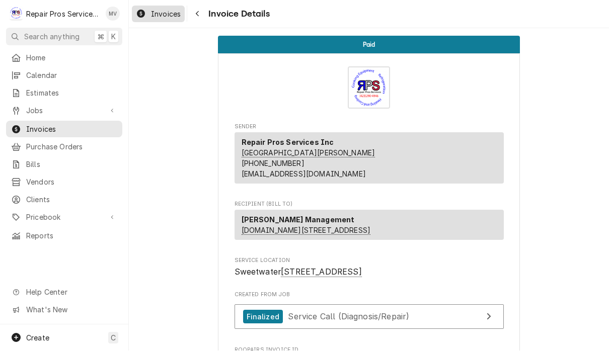
scroll to position [-1, 0]
click at [165, 19] on div "Invoices" at bounding box center [158, 14] width 49 height 13
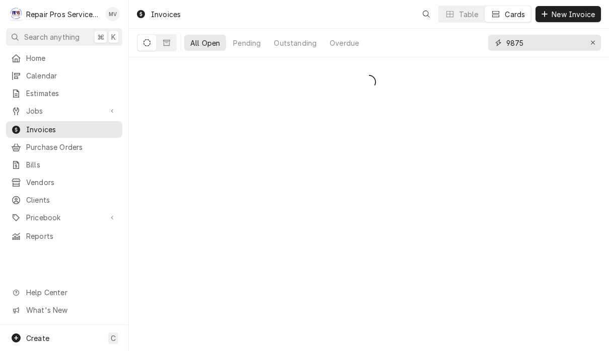
click at [534, 42] on input "9875" at bounding box center [544, 43] width 76 height 16
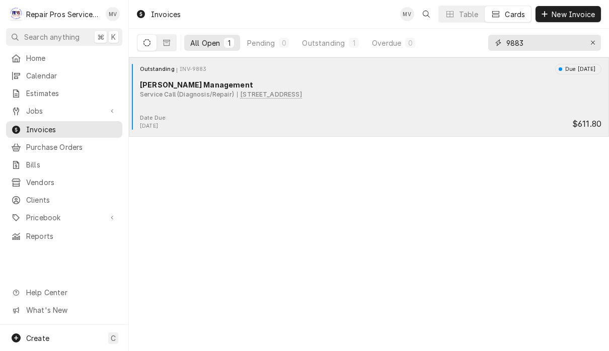
type input "9883"
click at [245, 119] on div "Date Due: [DATE] $611.80" at bounding box center [369, 122] width 472 height 16
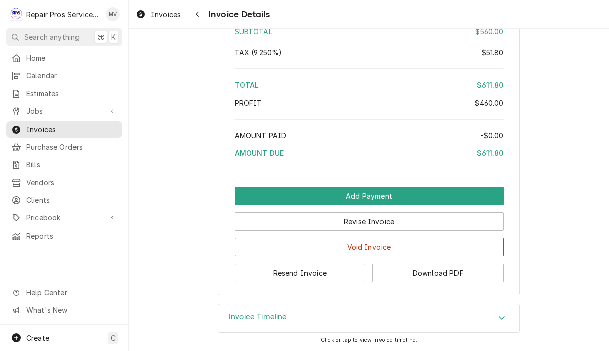
scroll to position [1961, 0]
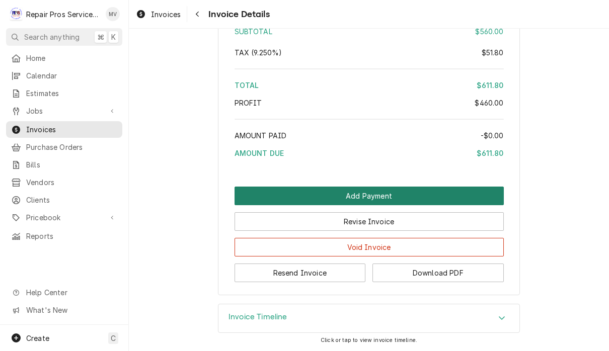
click at [473, 200] on button "Add Payment" at bounding box center [369, 196] width 269 height 19
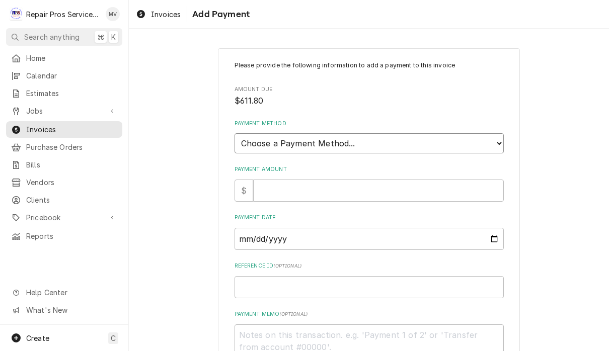
click at [470, 141] on select "Choose a Payment Method... Cash Check Credit/Debit Card ACH/eCheck Other" at bounding box center [369, 143] width 269 height 20
select select "2"
click at [295, 191] on input "Payment Amount" at bounding box center [378, 191] width 251 height 22
type textarea "x"
type input "6"
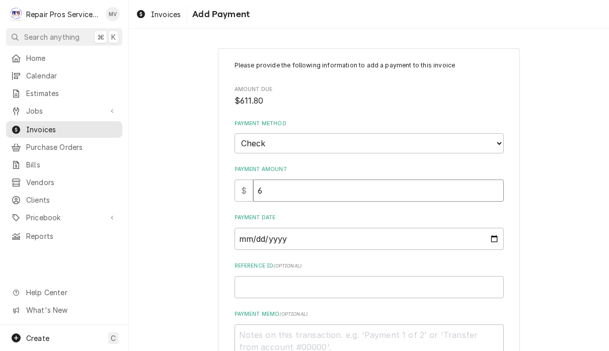
type textarea "x"
type input "61"
type textarea "x"
type input "611"
type textarea "x"
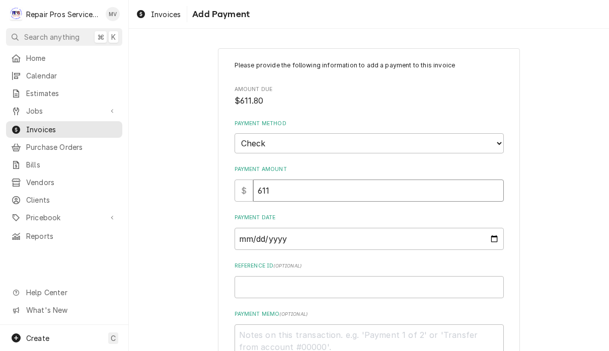
type input "611.8"
type textarea "x"
type input "611.80"
click at [270, 239] on input "Payment Date" at bounding box center [369, 239] width 269 height 22
type input "[DATE]"
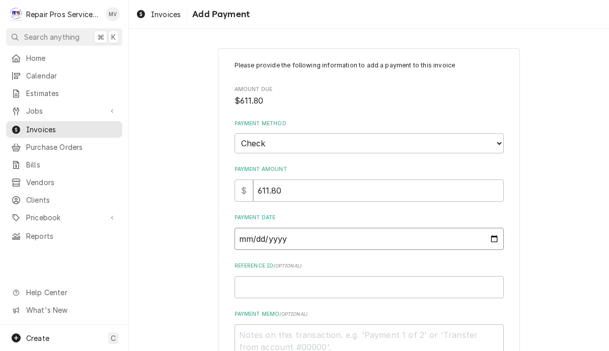
type textarea "x"
type input "[DATE]"
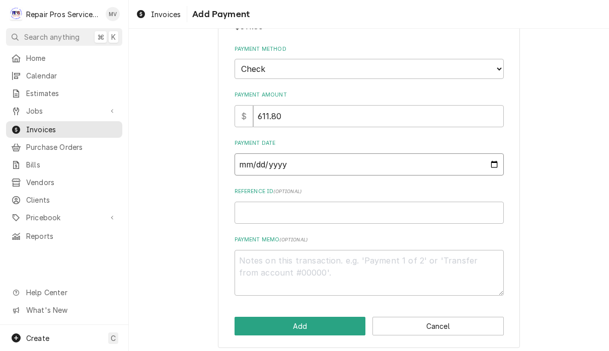
scroll to position [74, 0]
click at [287, 206] on input "Reference ID ( optional )" at bounding box center [369, 213] width 269 height 22
type textarea "x"
type input "0"
type textarea "x"
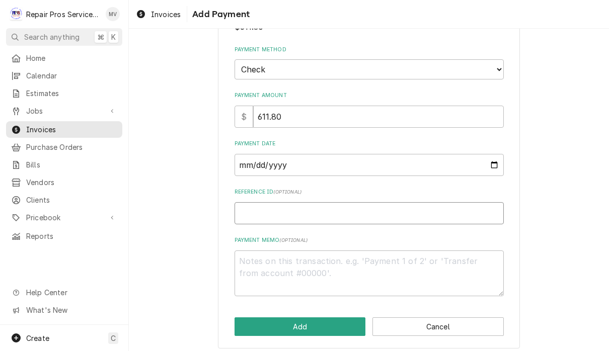
type textarea "x"
type input "9"
type textarea "x"
type input "98"
type textarea "x"
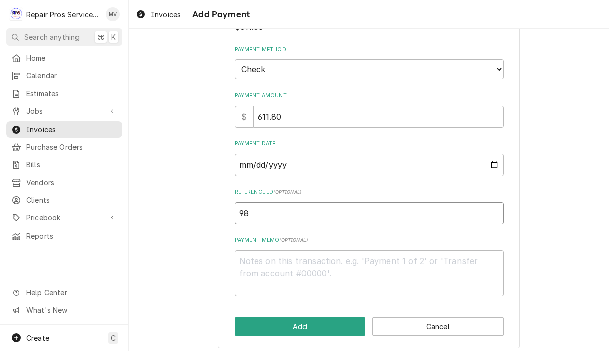
type input "988"
type textarea "x"
type input "9883"
click at [272, 256] on textarea "Payment Memo ( optional )" at bounding box center [369, 274] width 269 height 46
type textarea "x"
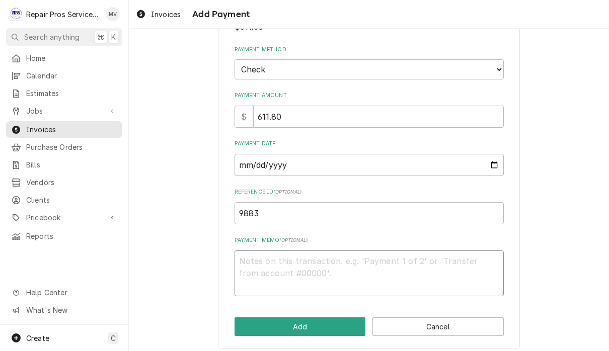
type textarea "1"
type textarea "x"
type textarea "11"
type textarea "x"
type textarea "110"
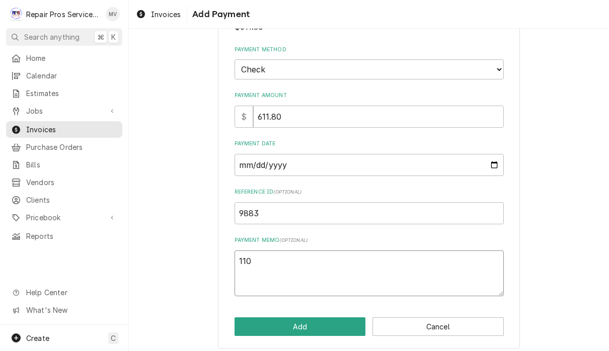
type textarea "x"
type textarea "1108"
type textarea "x"
type textarea "11081"
type textarea "x"
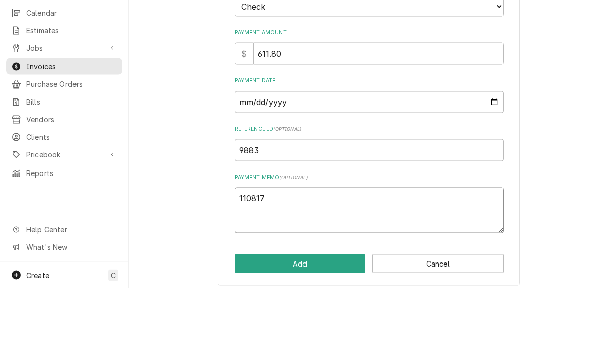
scroll to position [1, 0]
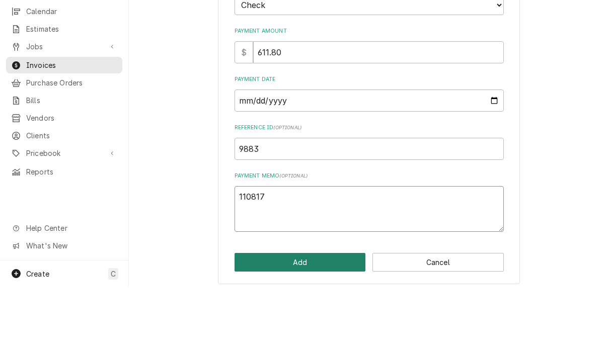
type textarea "110817"
click at [320, 318] on button "Add" at bounding box center [300, 327] width 131 height 19
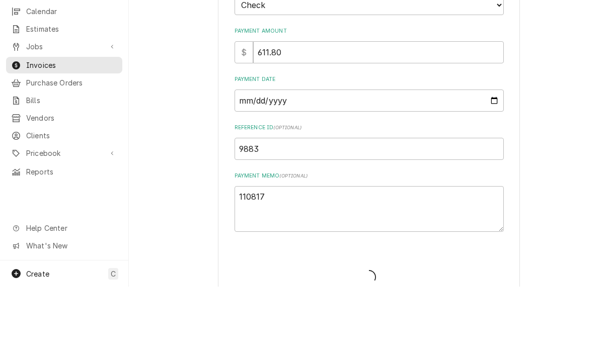
type textarea "x"
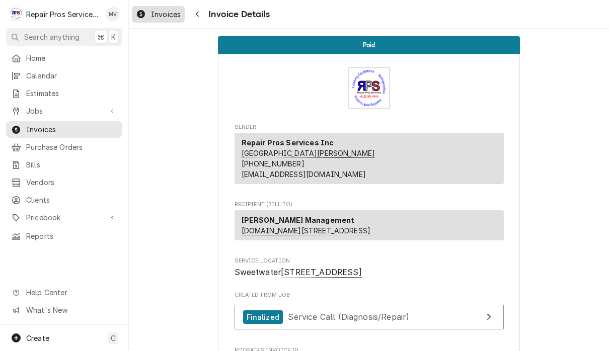
click at [161, 12] on span "Invoices" at bounding box center [166, 14] width 30 height 11
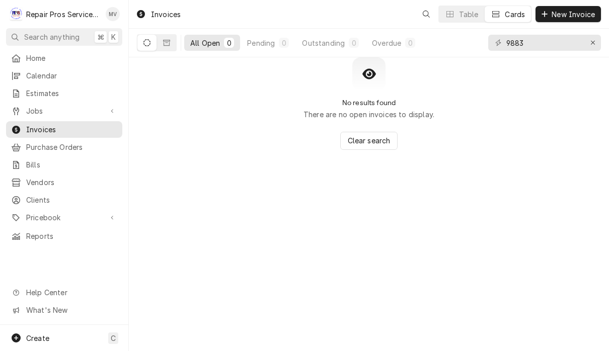
click at [538, 43] on input "9883" at bounding box center [544, 43] width 76 height 16
click at [594, 44] on icon "Erase input" at bounding box center [594, 42] width 6 height 7
